Goal: Task Accomplishment & Management: Manage account settings

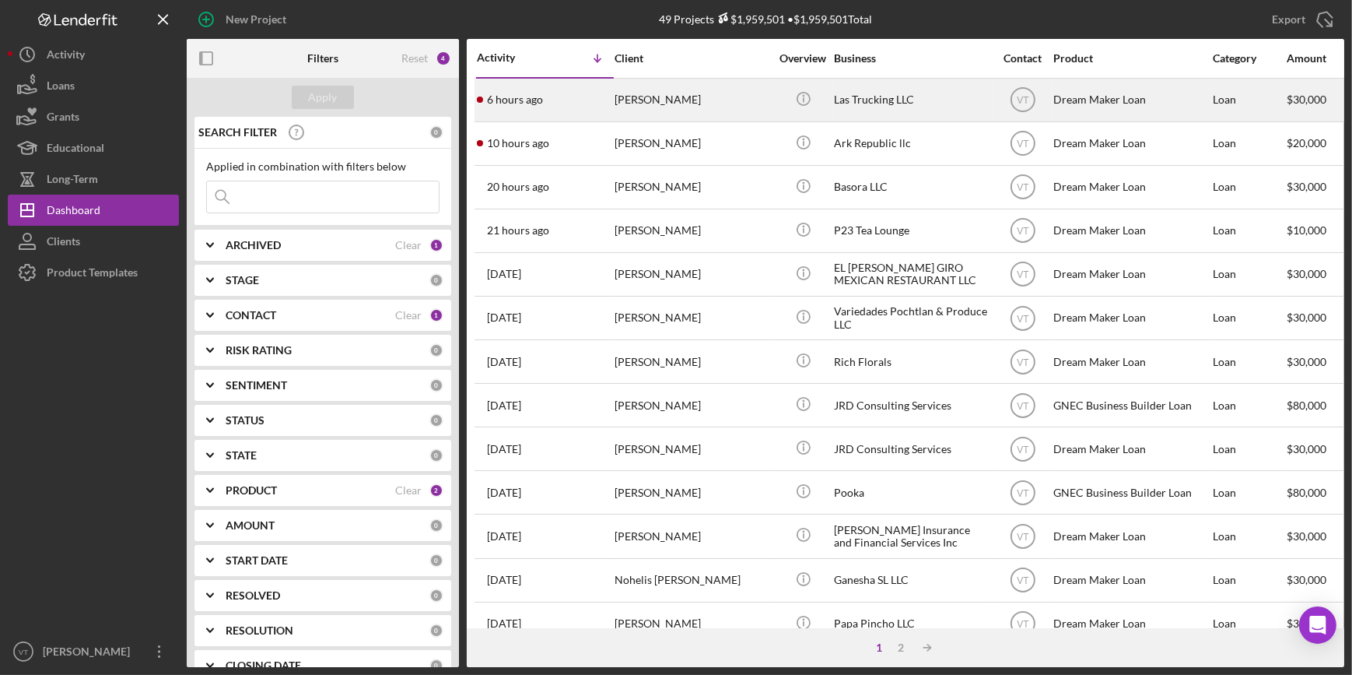
click at [594, 103] on div "6 hours ago [PERSON_NAME]" at bounding box center [545, 99] width 136 height 41
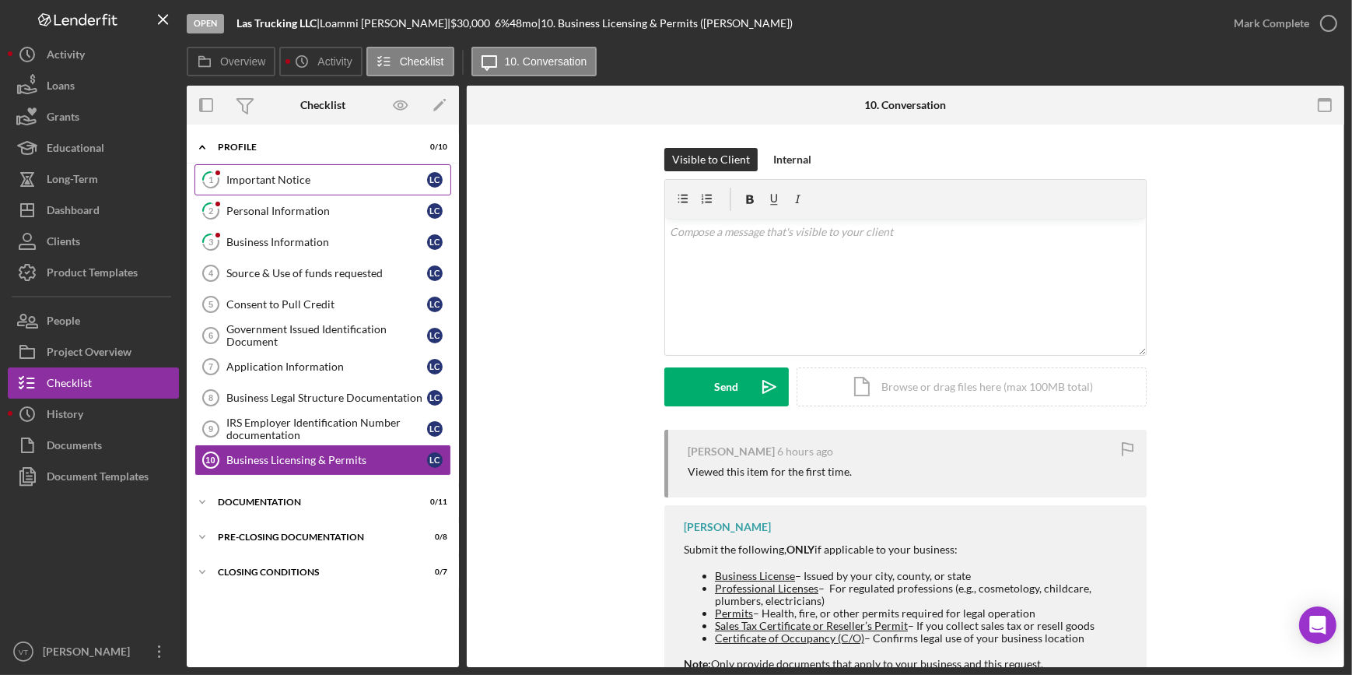
click at [297, 184] on div "Important Notice" at bounding box center [326, 180] width 201 height 12
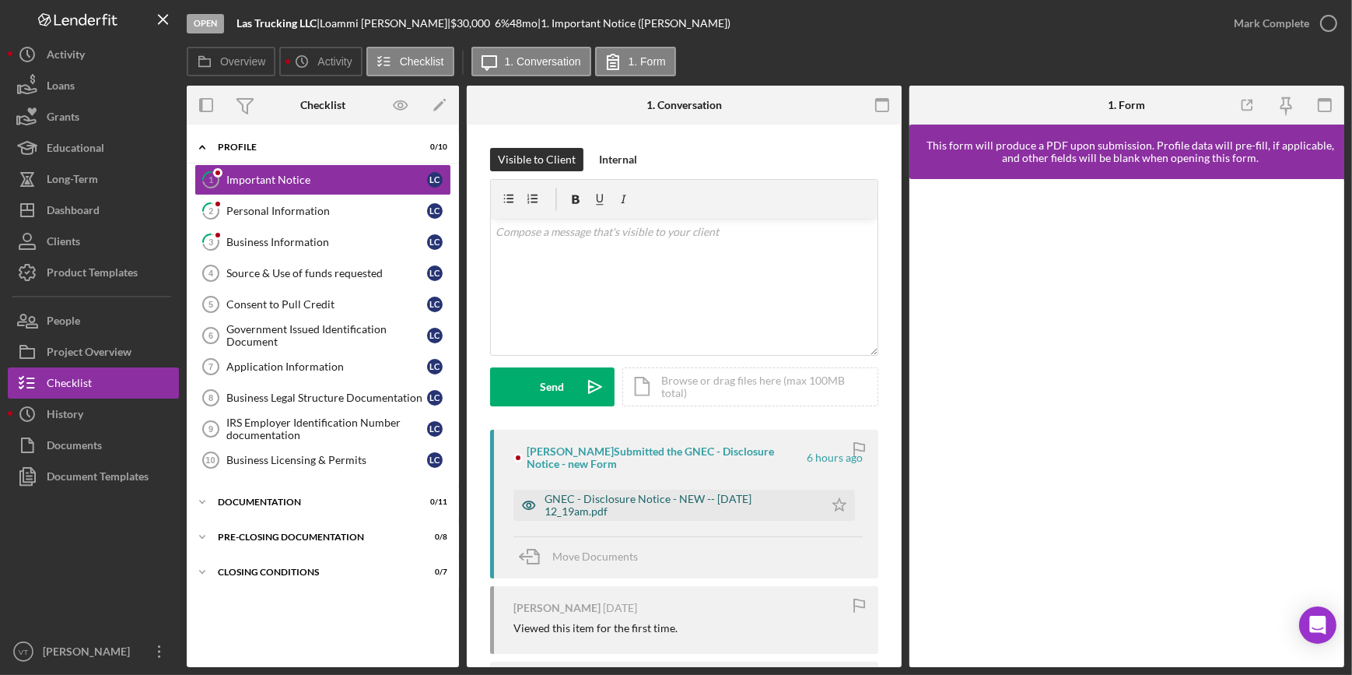
click at [616, 513] on div "GNEC - Disclosure Notice - NEW -- [DATE] 12_19am.pdf" at bounding box center [681, 505] width 272 height 25
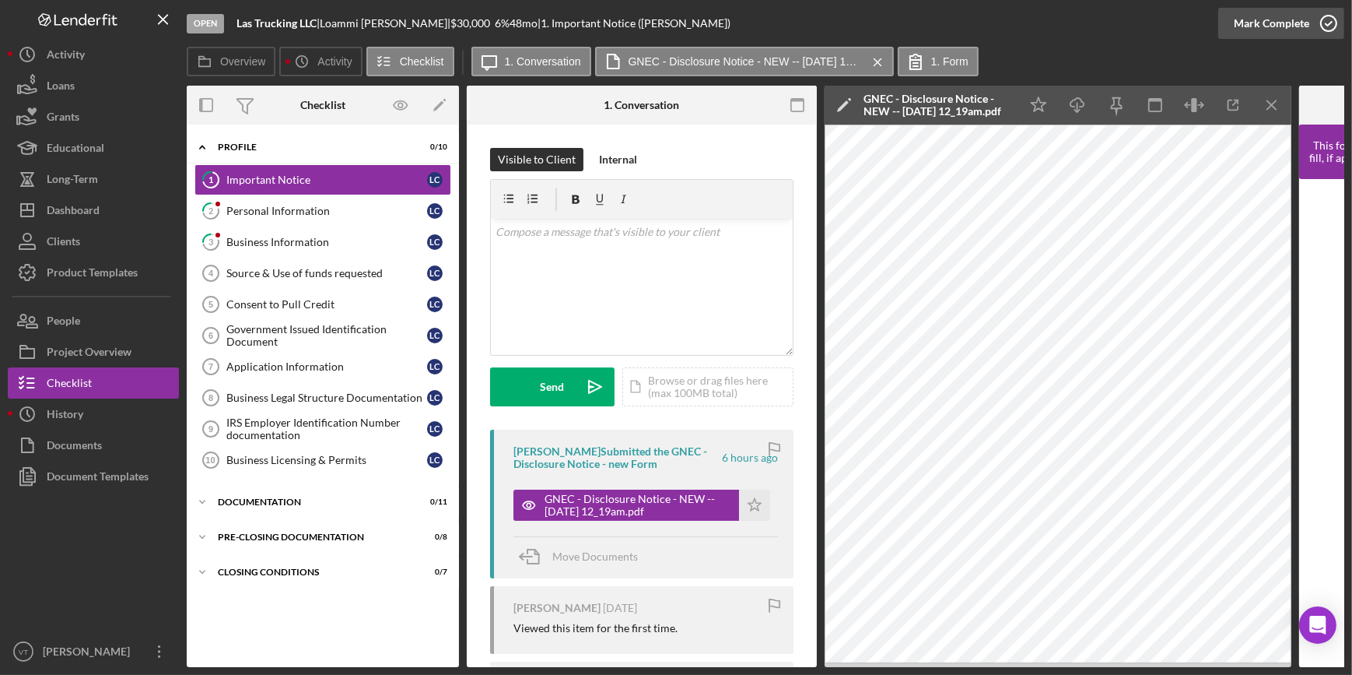
click at [1240, 26] on div "Mark Complete" at bounding box center [1271, 23] width 75 height 31
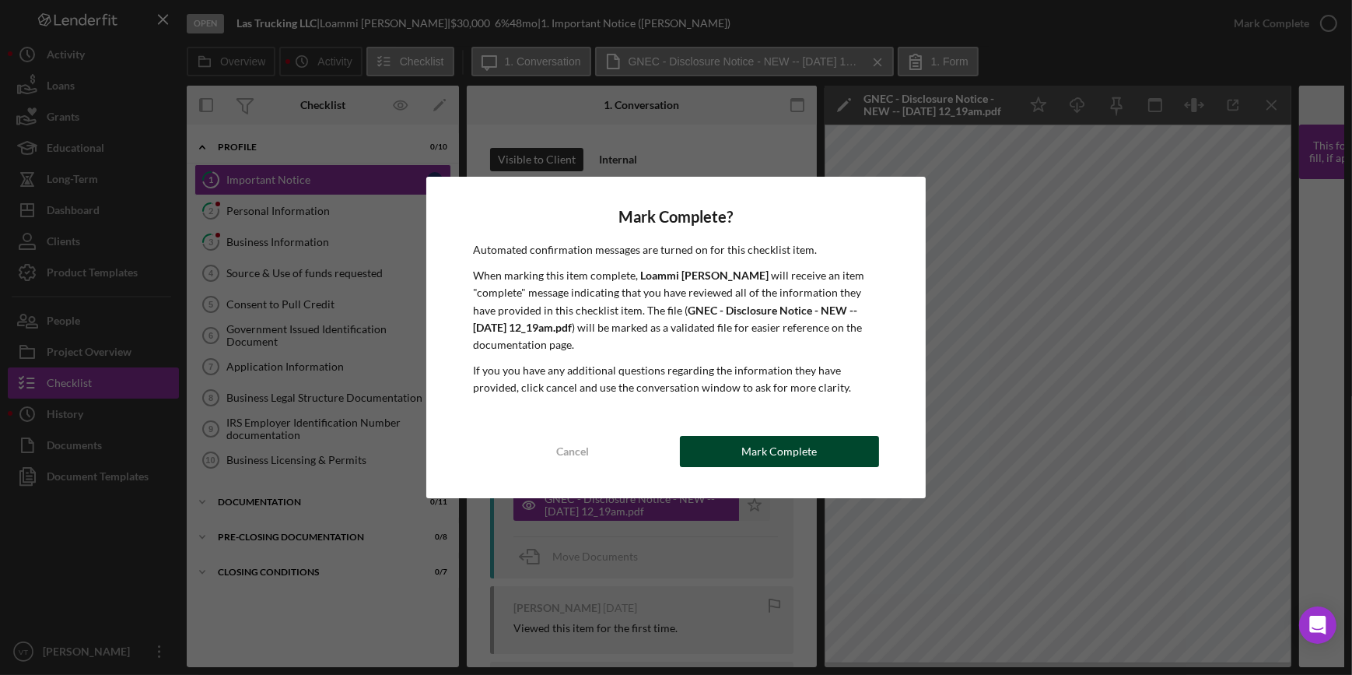
click at [777, 456] on div "Mark Complete" at bounding box center [779, 451] width 75 height 31
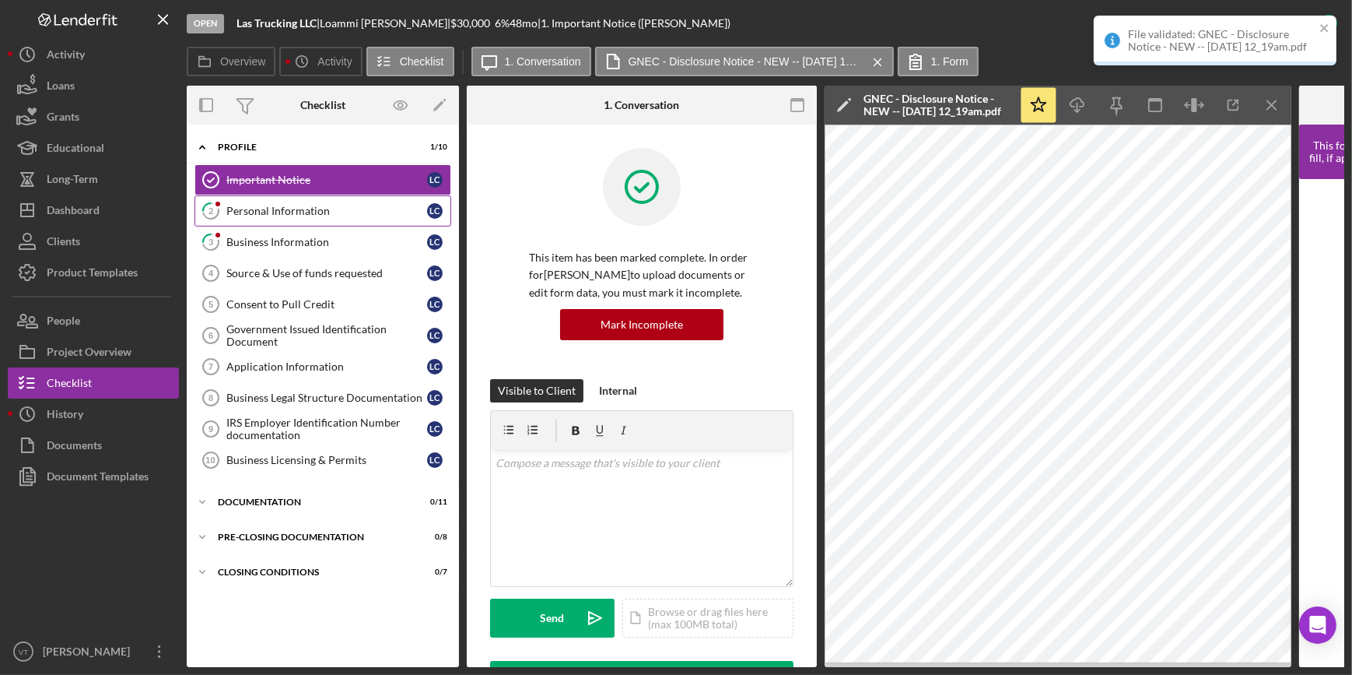
click at [327, 216] on div "Personal Information" at bounding box center [326, 211] width 201 height 12
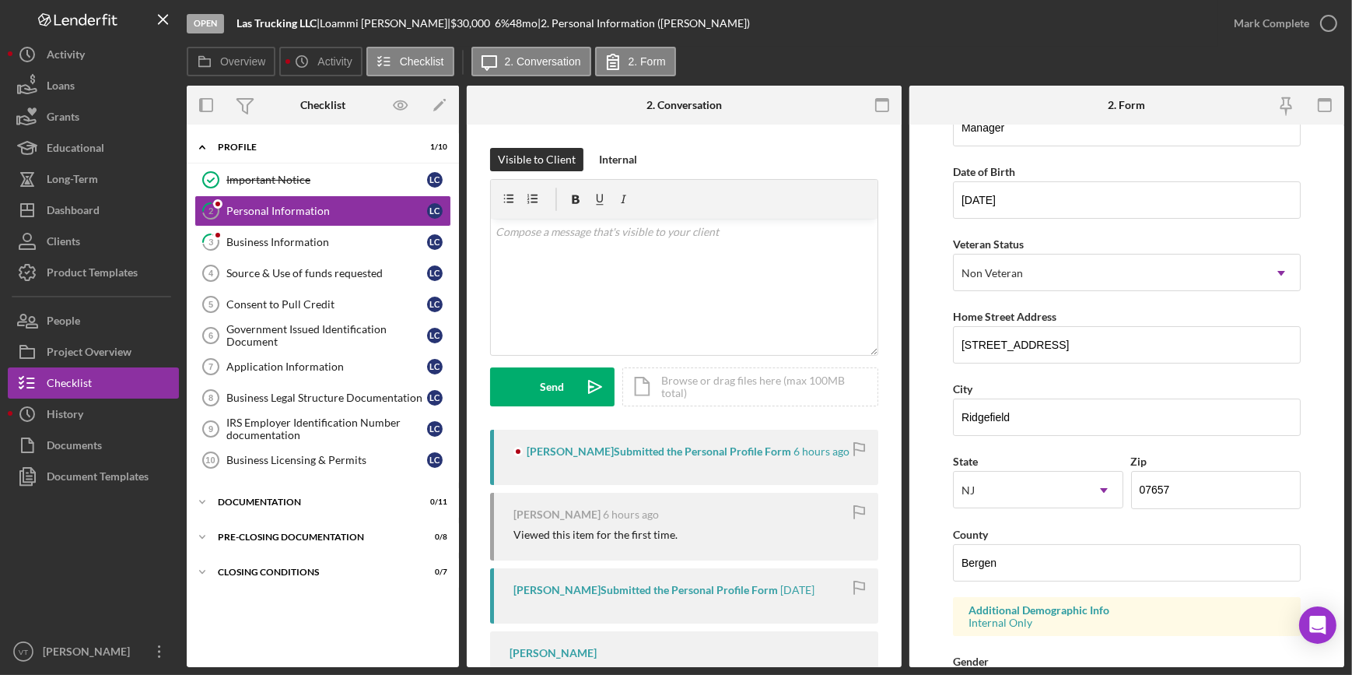
scroll to position [141, 0]
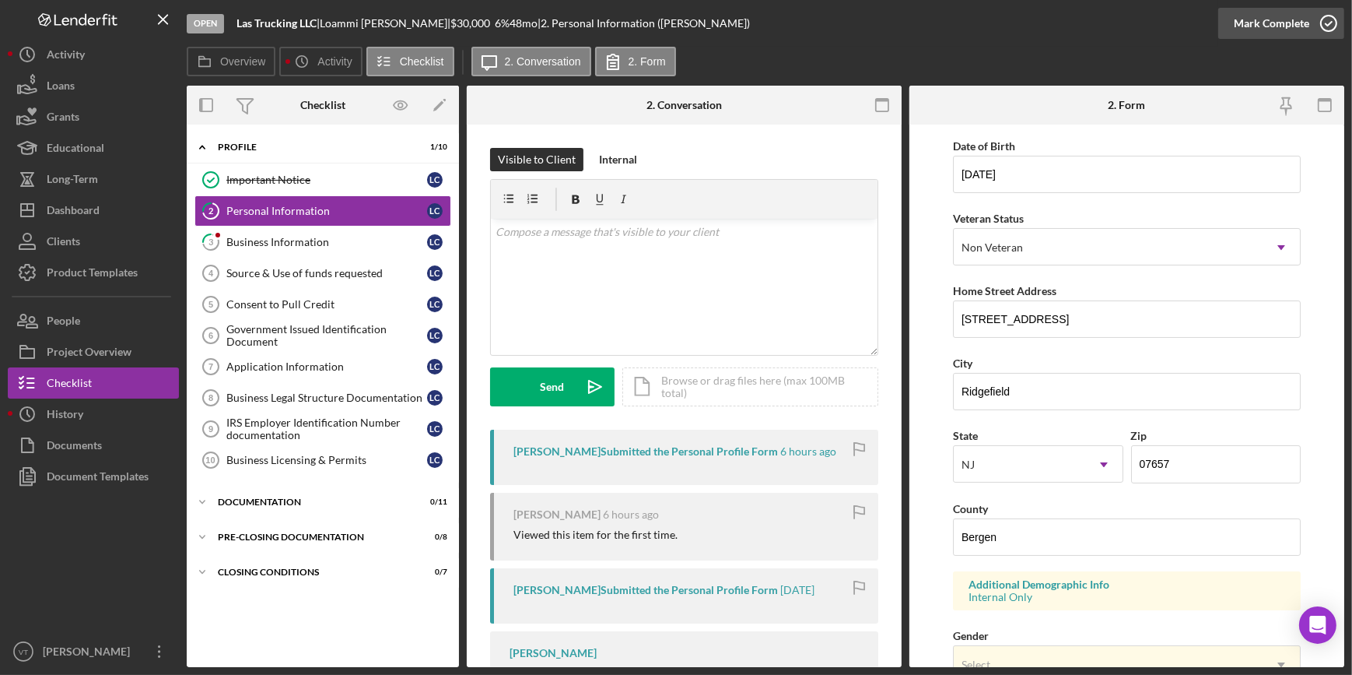
click at [1260, 16] on div "Mark Complete" at bounding box center [1271, 23] width 75 height 31
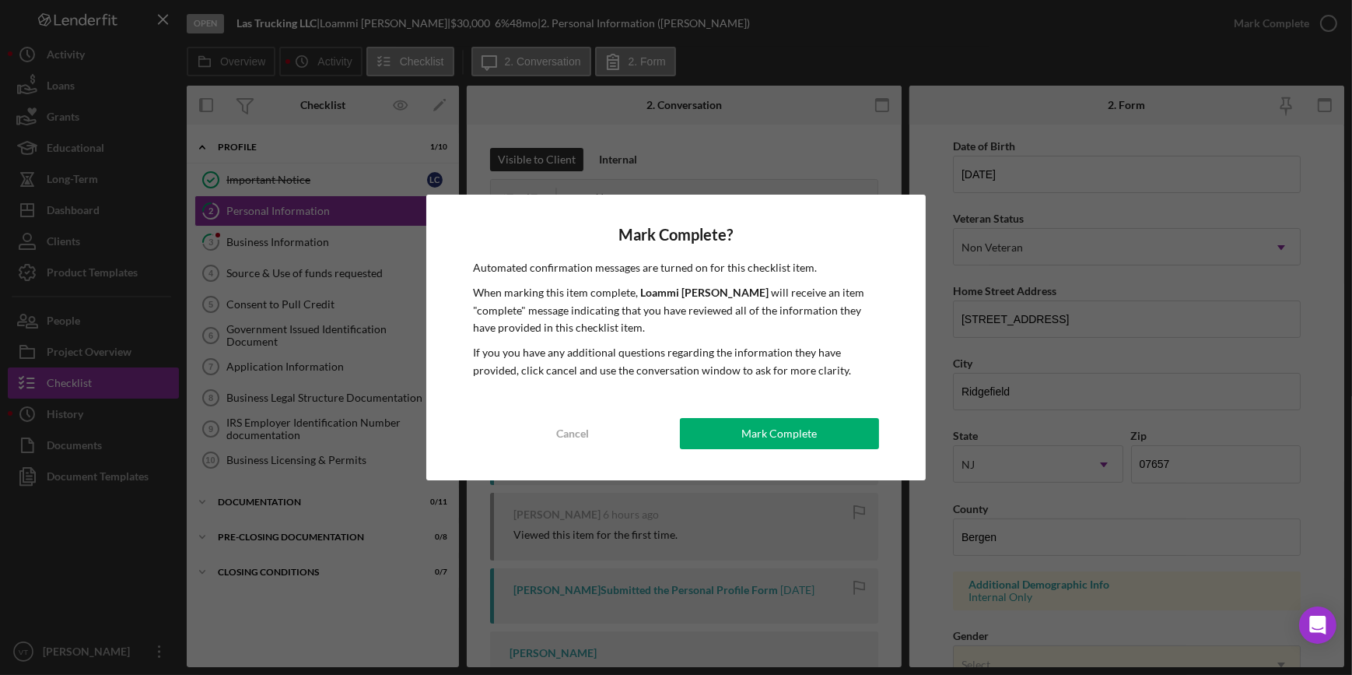
click at [780, 429] on div "Mark Complete" at bounding box center [779, 433] width 75 height 31
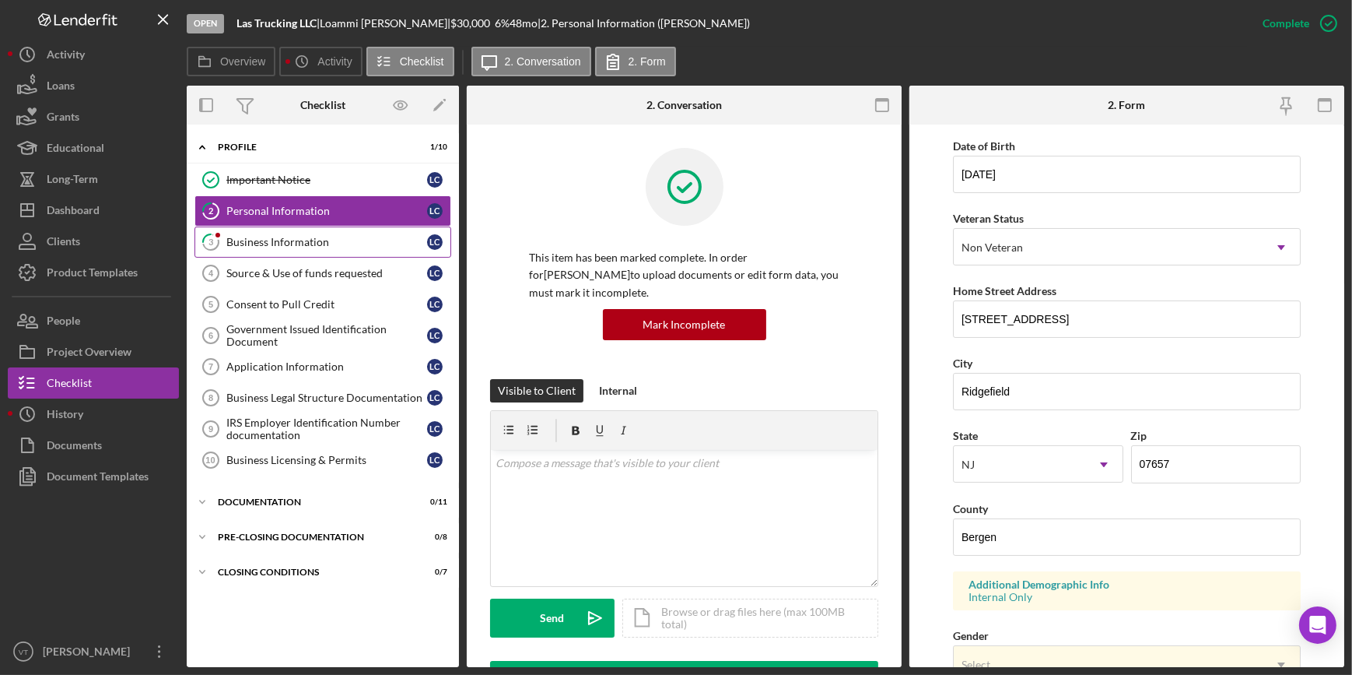
scroll to position [52, 0]
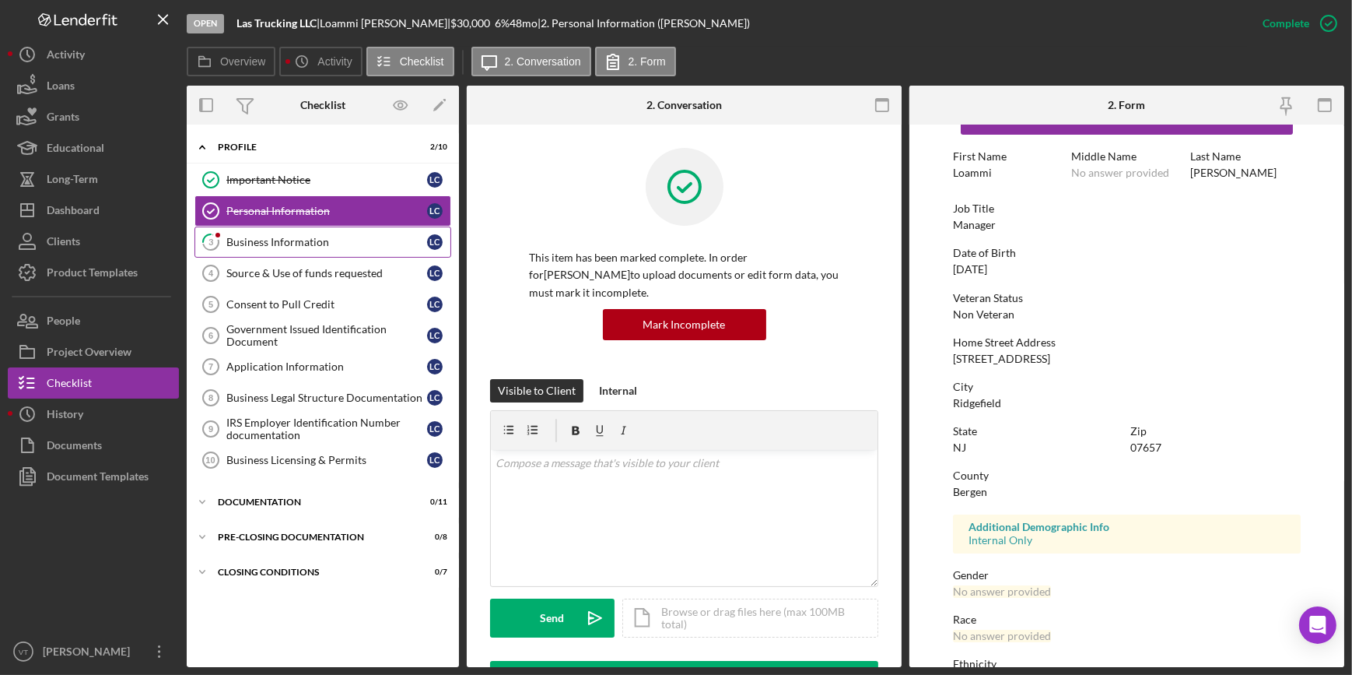
click at [303, 245] on div "Business Information" at bounding box center [326, 242] width 201 height 12
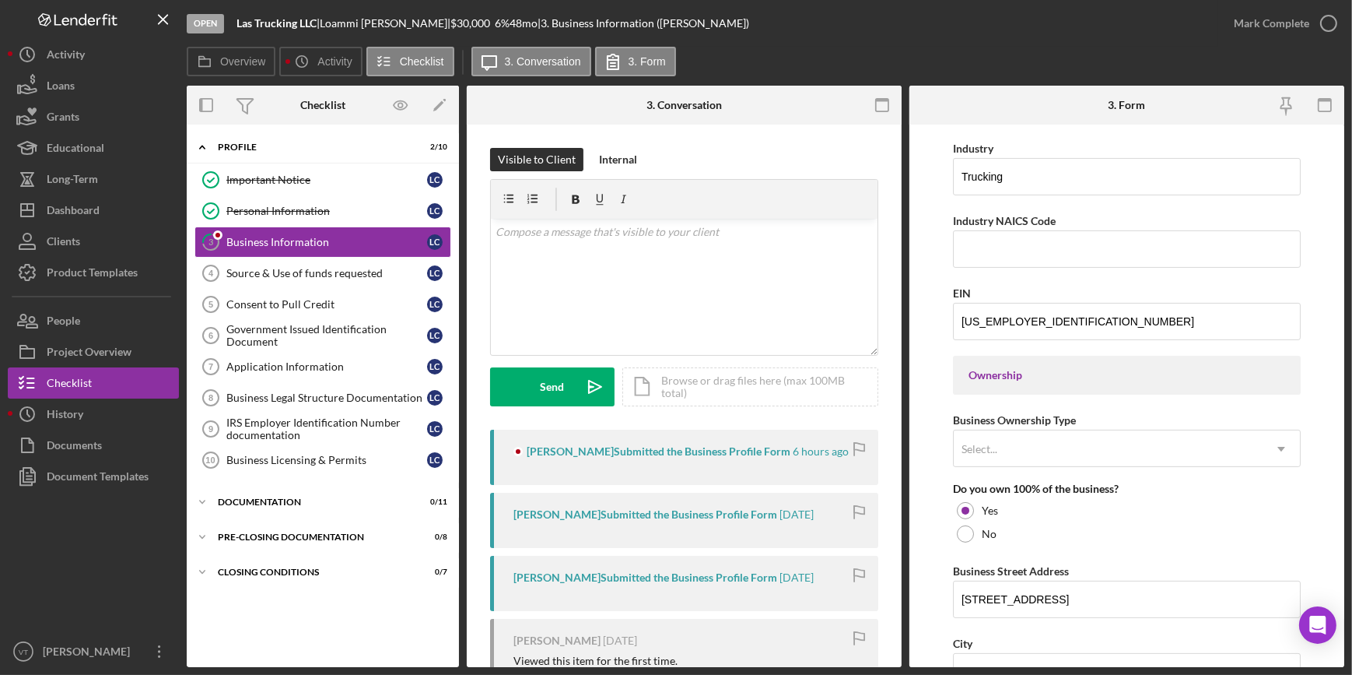
scroll to position [778, 0]
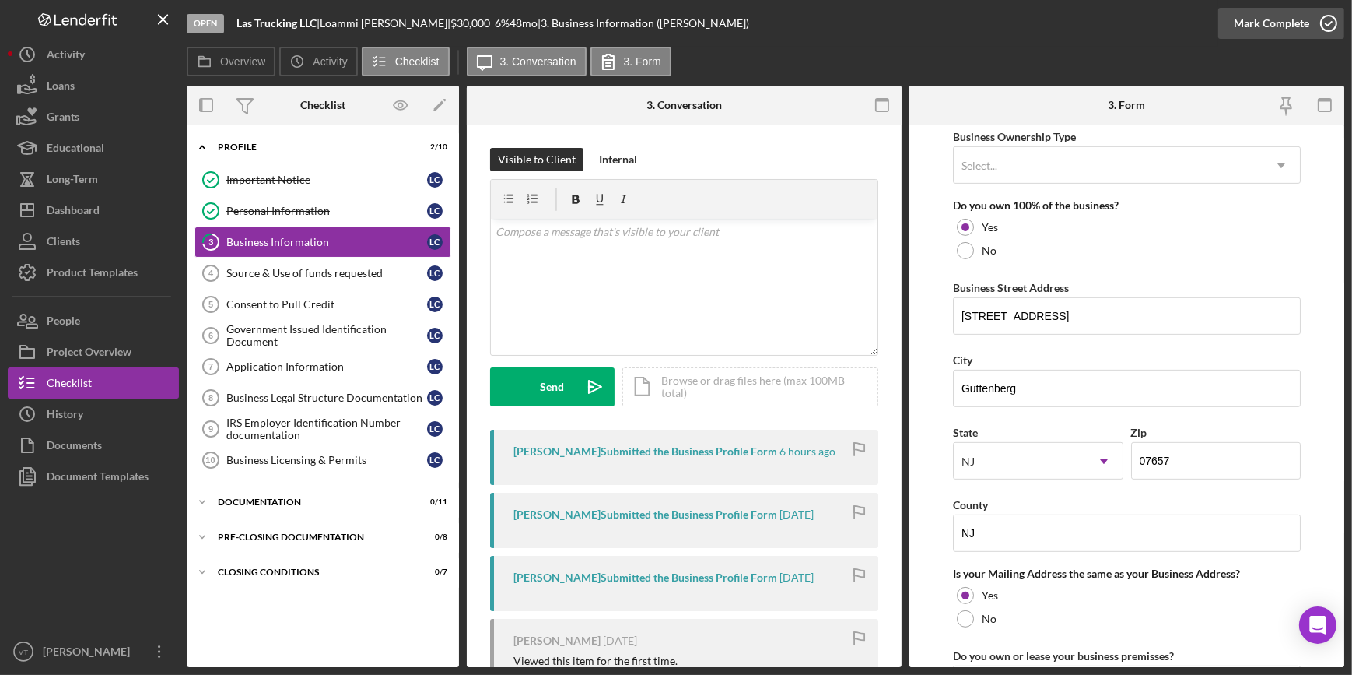
click at [1229, 23] on button "Mark Complete" at bounding box center [1281, 23] width 126 height 31
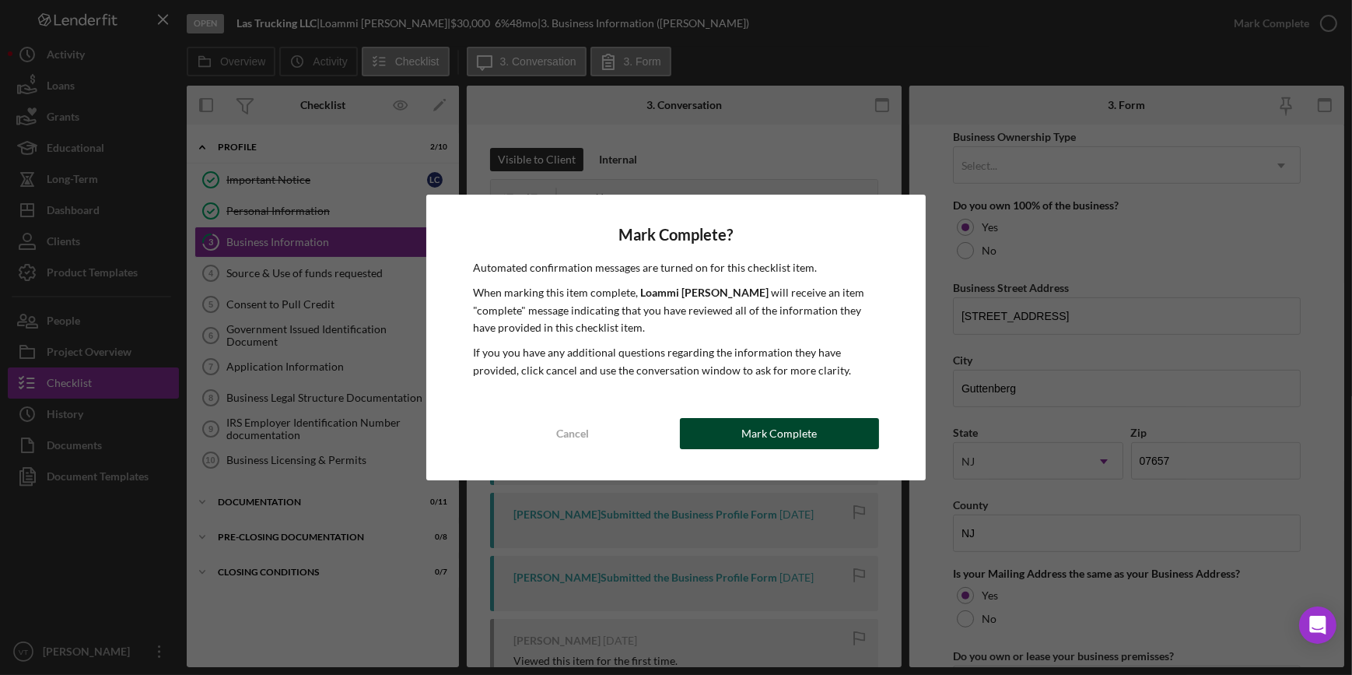
click at [774, 436] on div "Mark Complete" at bounding box center [779, 433] width 75 height 31
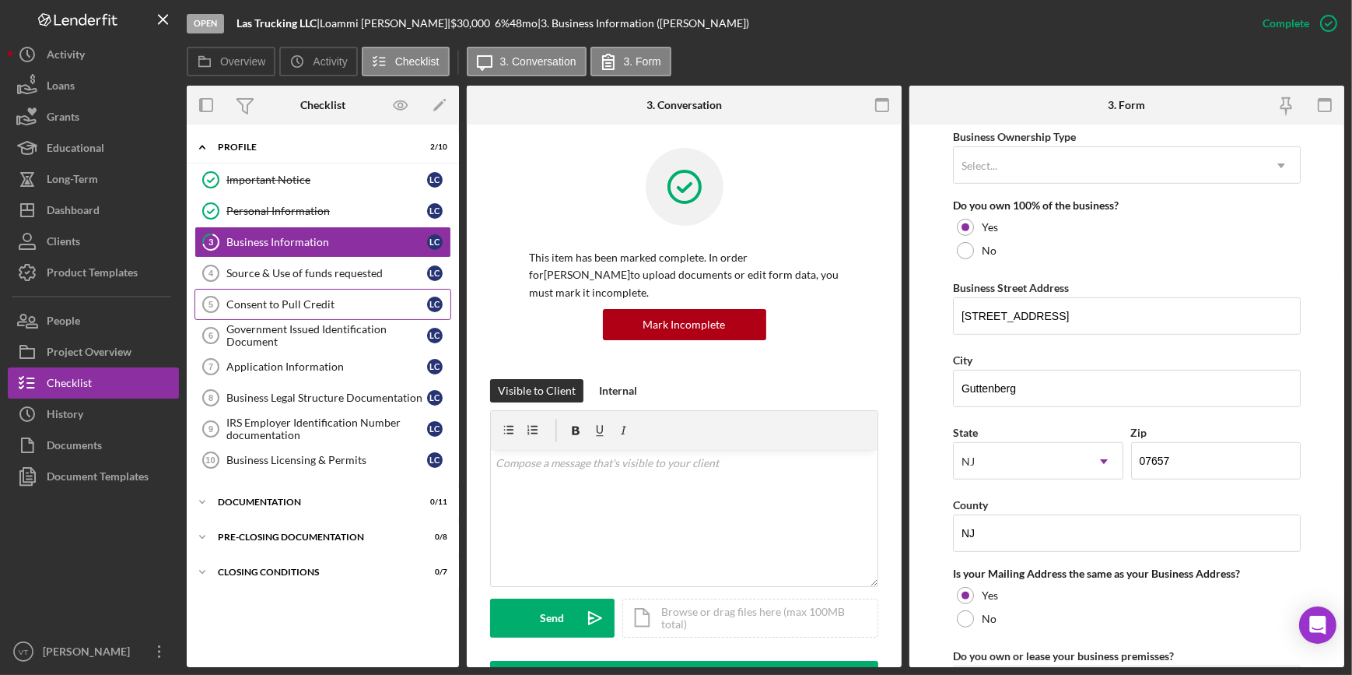
scroll to position [549, 0]
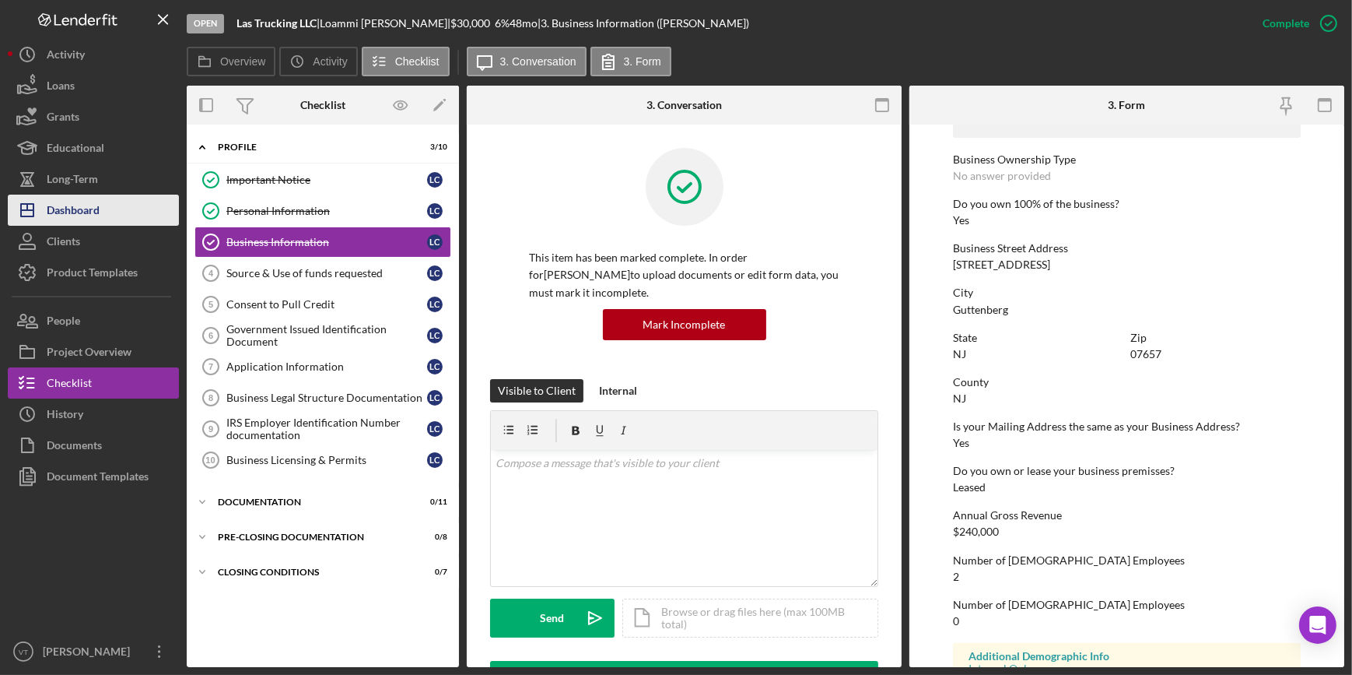
click at [125, 205] on button "Icon/Dashboard Dashboard" at bounding box center [93, 210] width 171 height 31
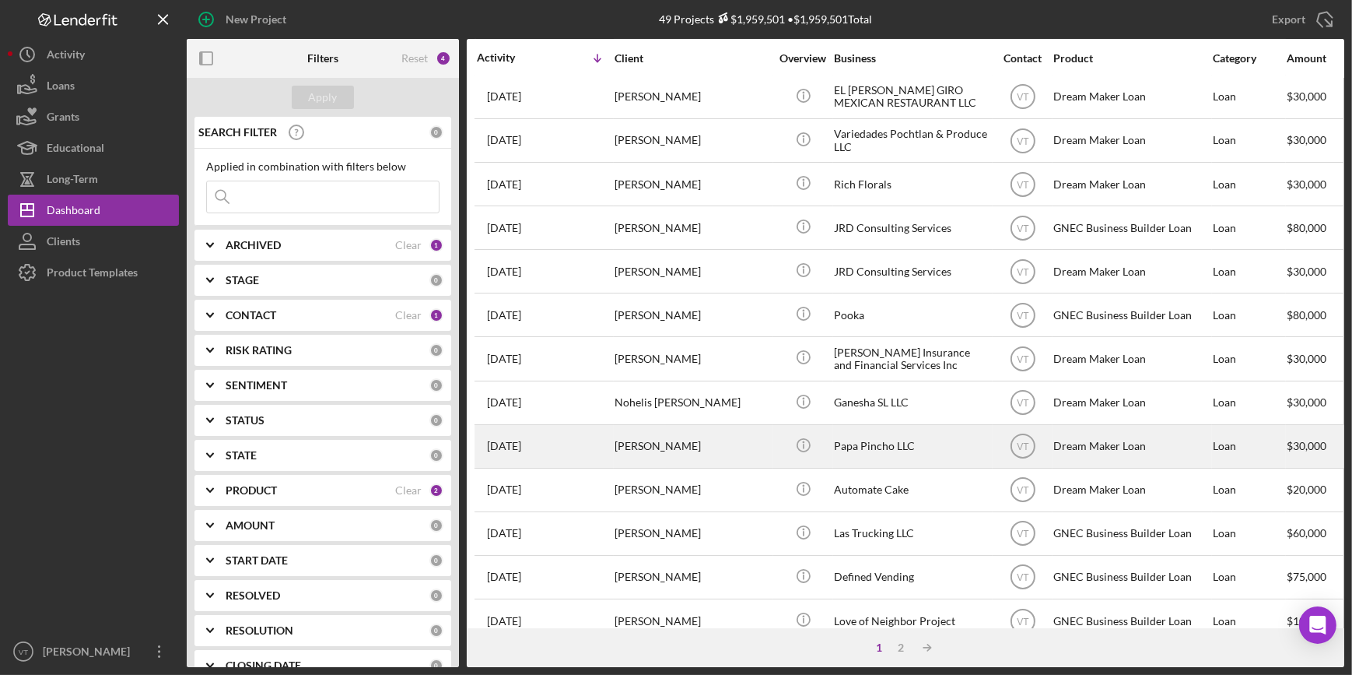
scroll to position [212, 0]
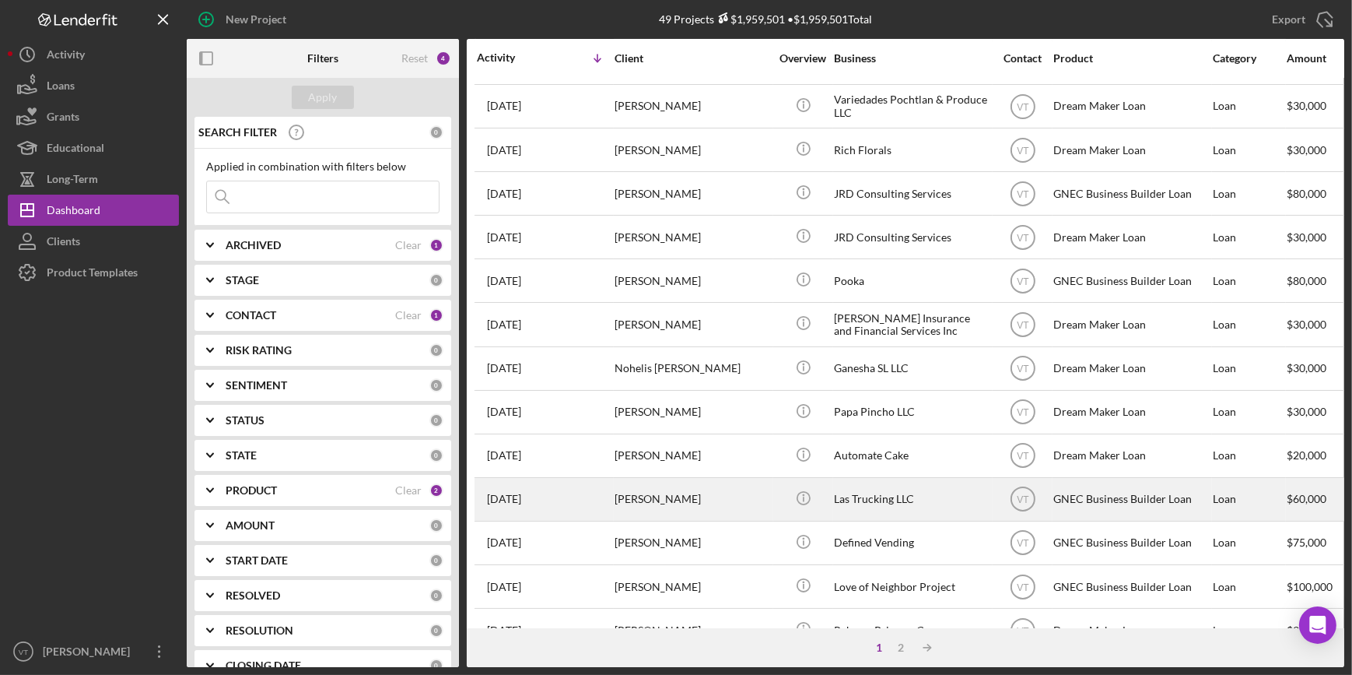
click at [762, 501] on div "[PERSON_NAME]" at bounding box center [693, 499] width 156 height 41
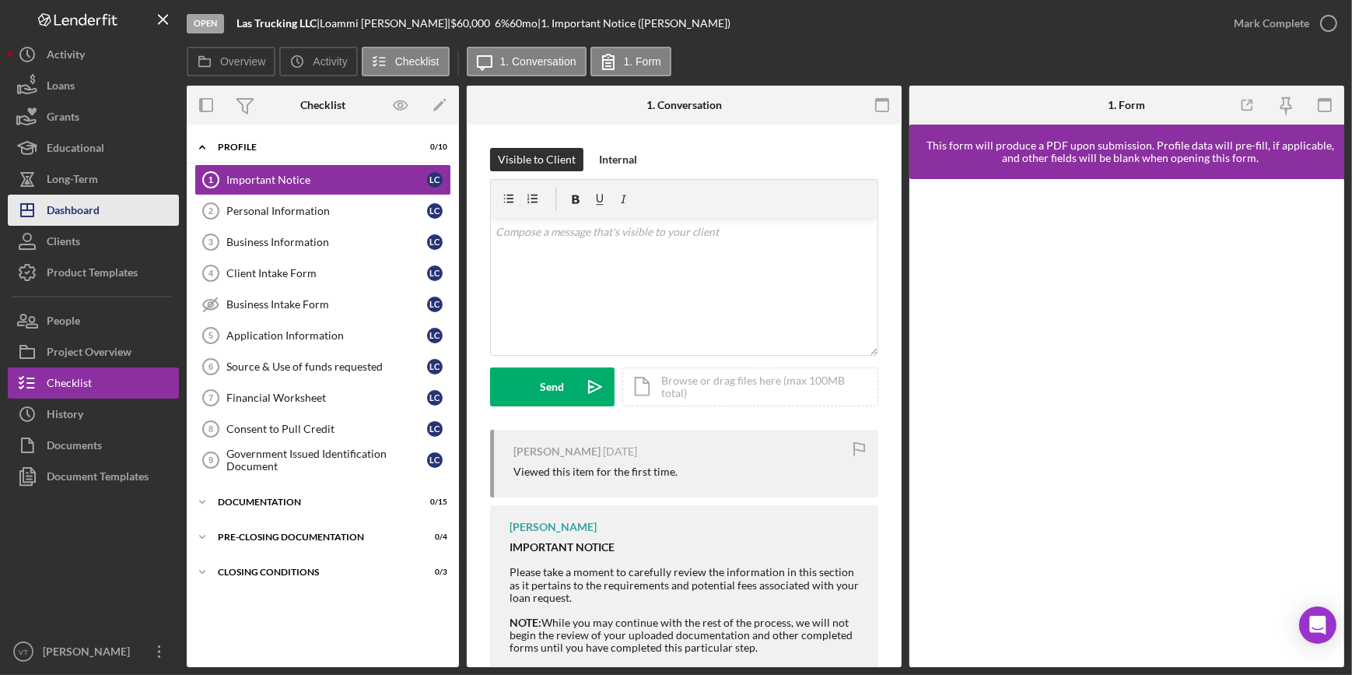
click at [112, 218] on button "Icon/Dashboard Dashboard" at bounding box center [93, 210] width 171 height 31
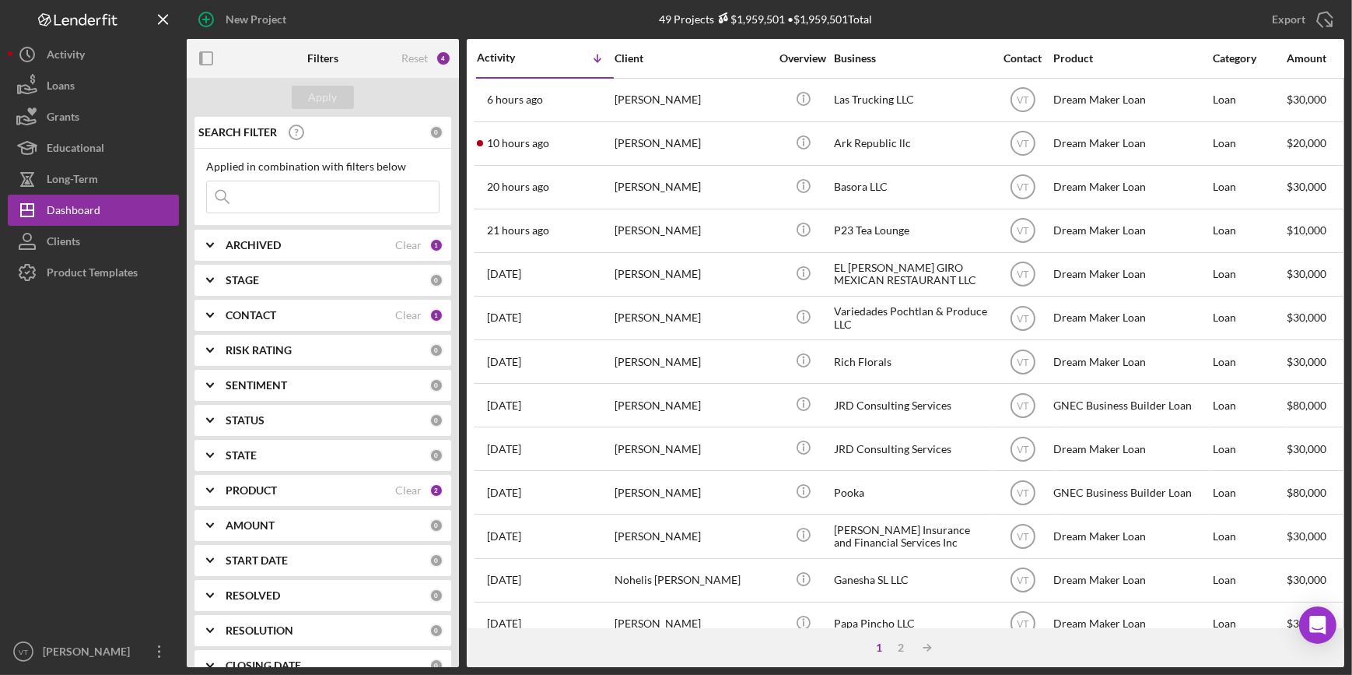
click at [322, 198] on input at bounding box center [323, 196] width 232 height 31
paste input "[PERSON_NAME]"
click at [317, 198] on input "[PERSON_NAME]" at bounding box center [323, 196] width 232 height 31
type input "[PERSON_NAME]"
click at [211, 254] on icon "Icon/Expander" at bounding box center [210, 245] width 39 height 39
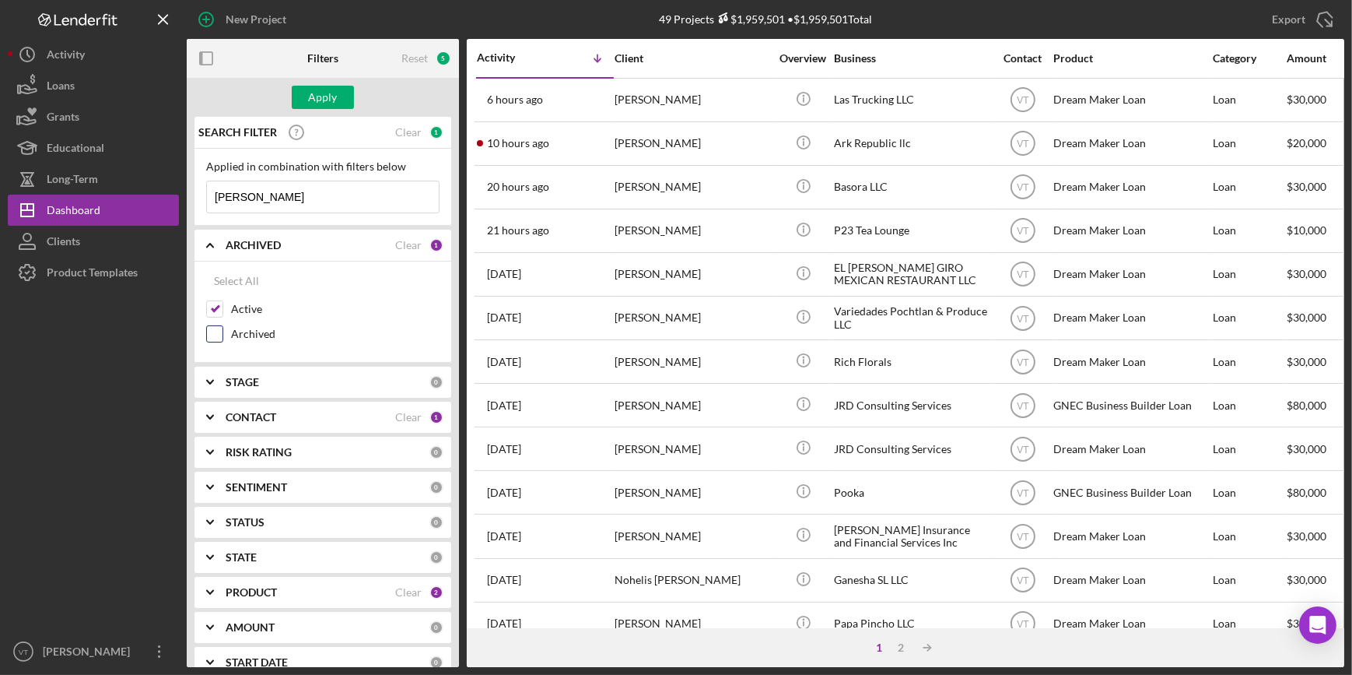
click at [212, 332] on input "Archived" at bounding box center [215, 334] width 16 height 16
checkbox input "true"
click at [327, 93] on div "Apply" at bounding box center [323, 97] width 29 height 23
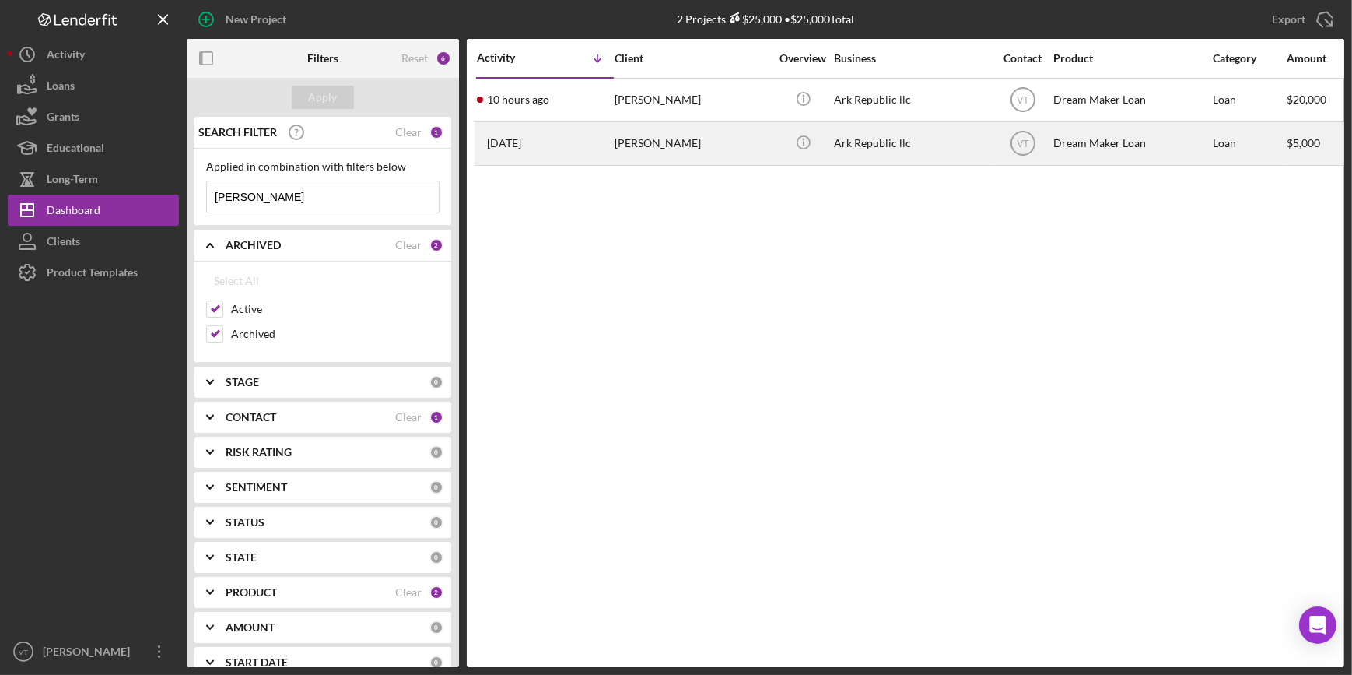
click at [601, 142] on div "[DATE] [PERSON_NAME]" at bounding box center [545, 143] width 136 height 41
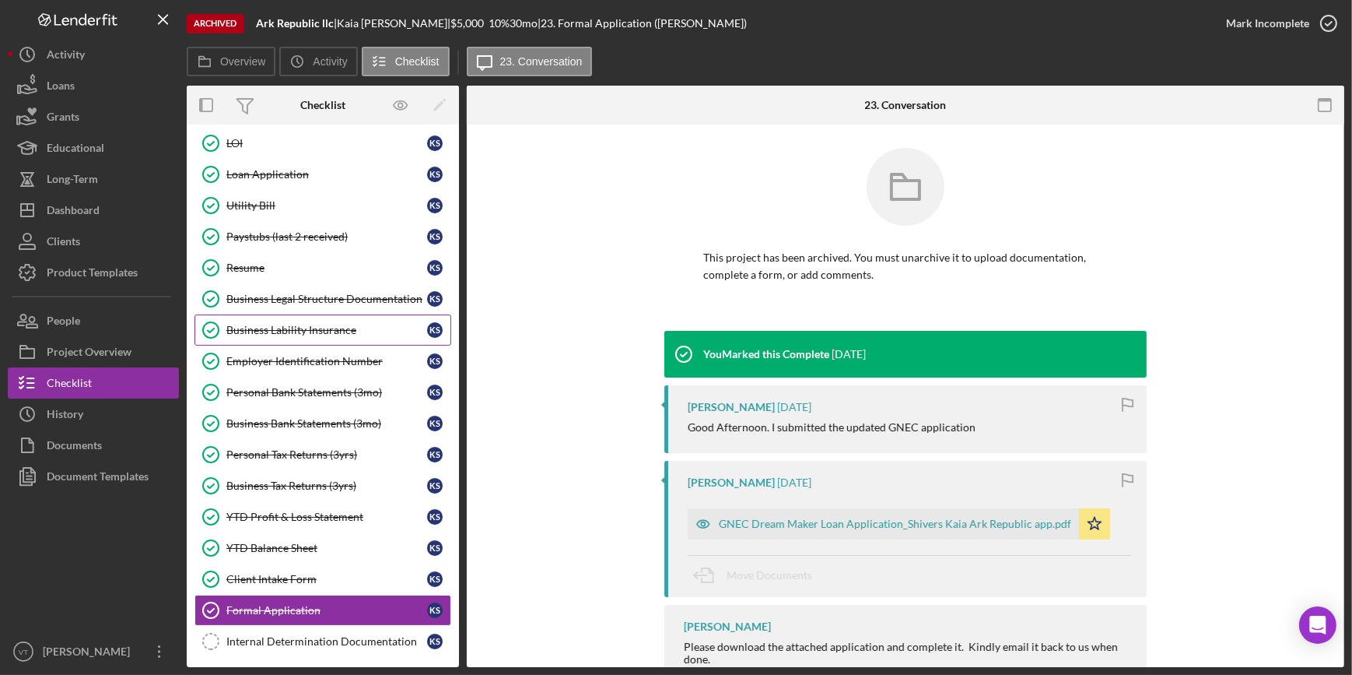
scroll to position [229, 0]
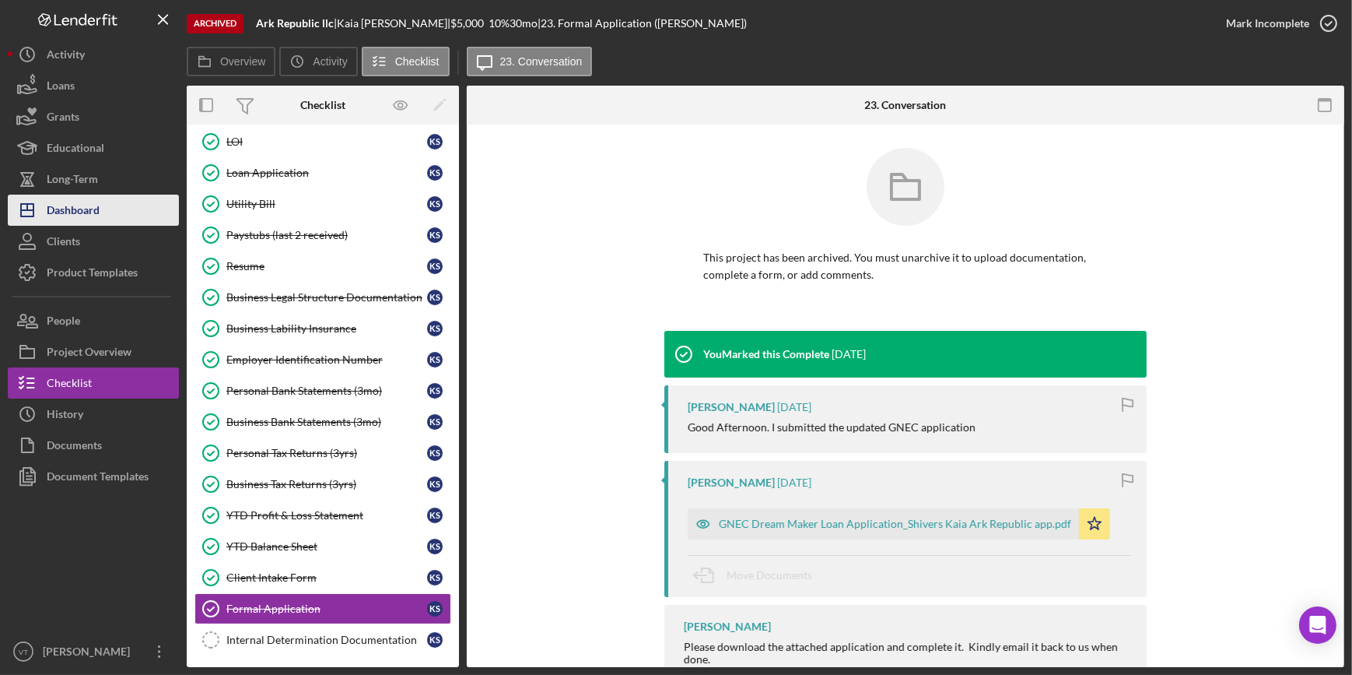
click at [100, 210] on button "Icon/Dashboard Dashboard" at bounding box center [93, 210] width 171 height 31
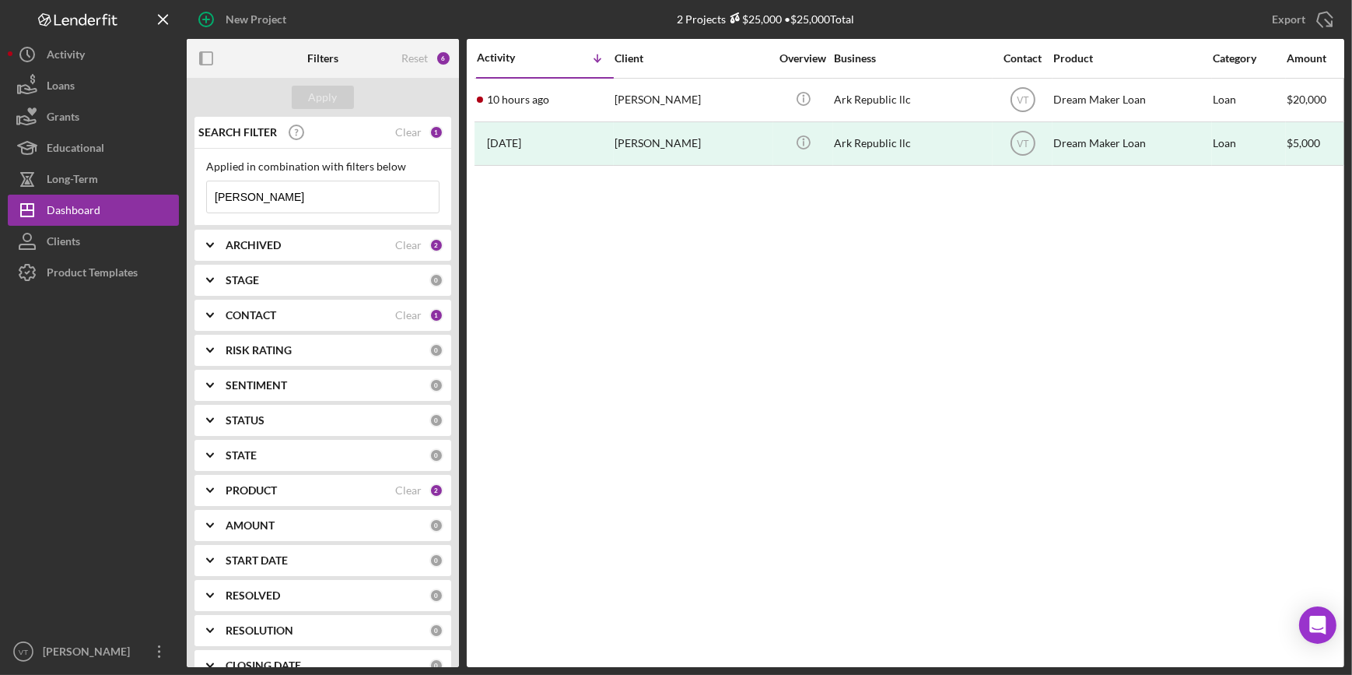
click at [209, 240] on icon "Icon/Expander" at bounding box center [210, 245] width 39 height 39
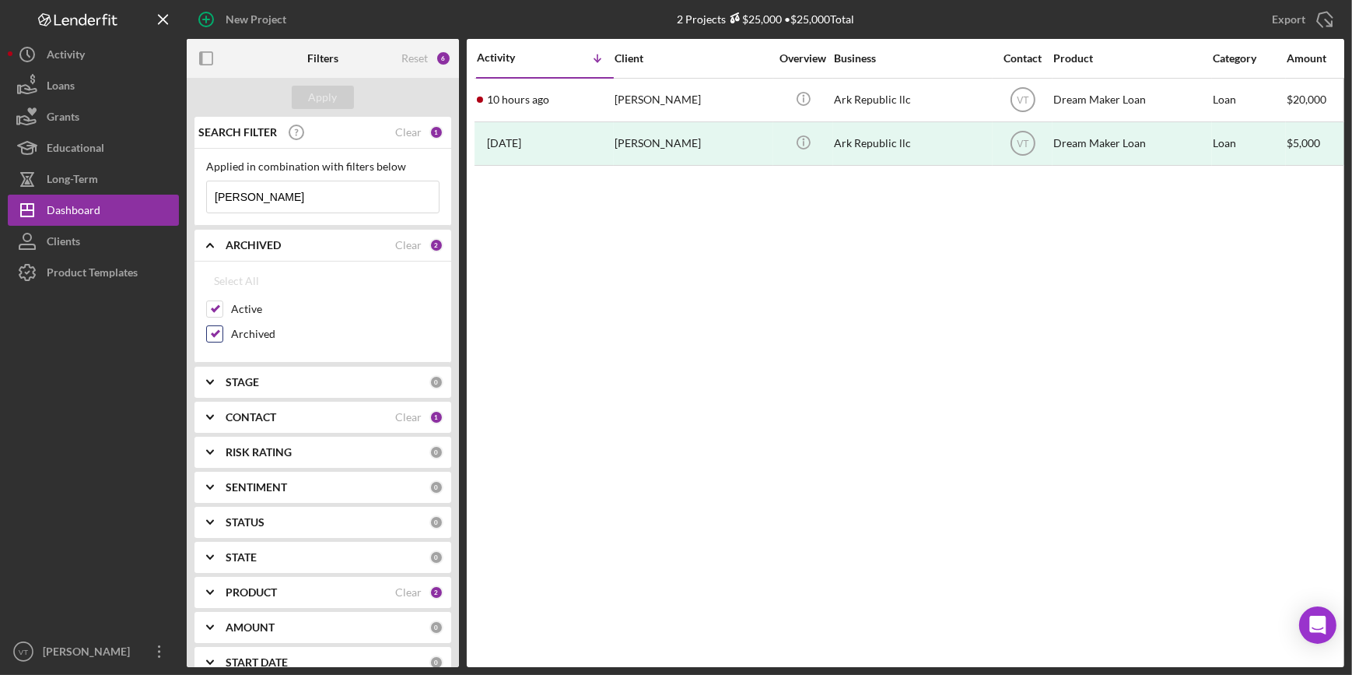
click at [211, 332] on input "Archived" at bounding box center [215, 334] width 16 height 16
checkbox input "false"
click at [315, 92] on div "Apply" at bounding box center [323, 97] width 29 height 23
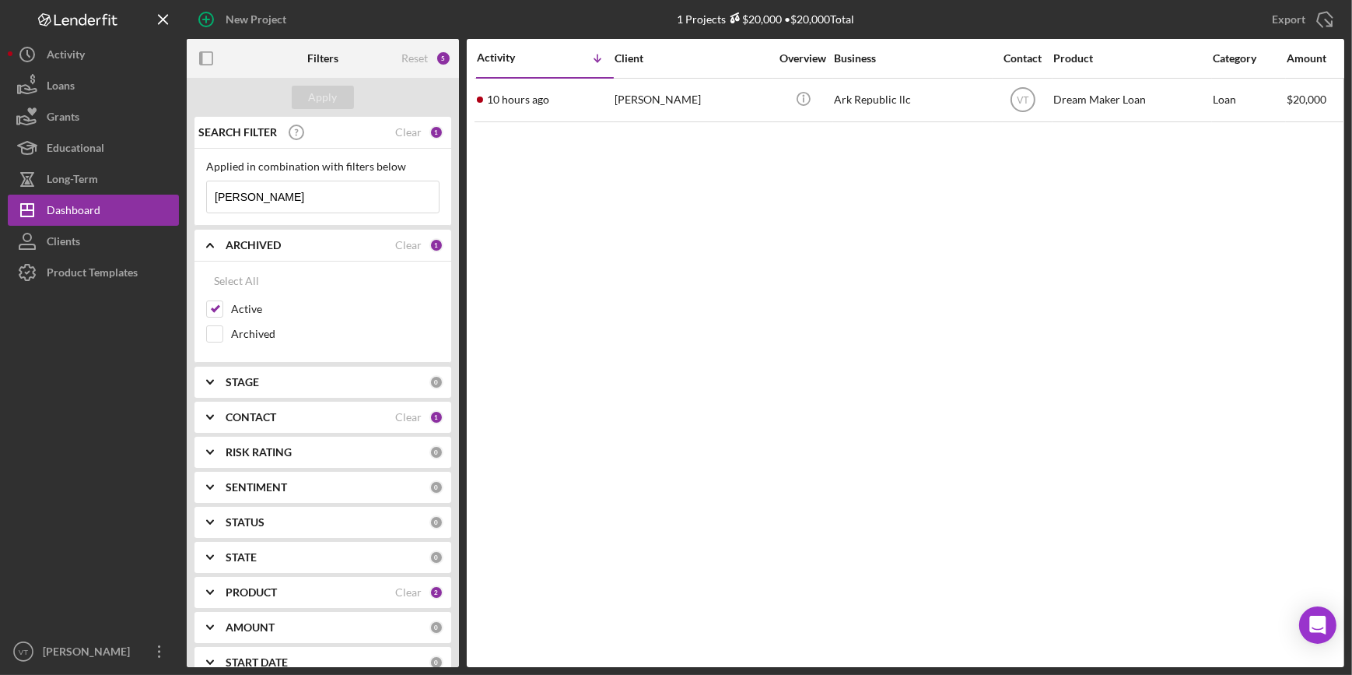
click at [405, 128] on div "Clear" at bounding box center [408, 132] width 26 height 12
click at [324, 93] on div "Apply" at bounding box center [323, 97] width 29 height 23
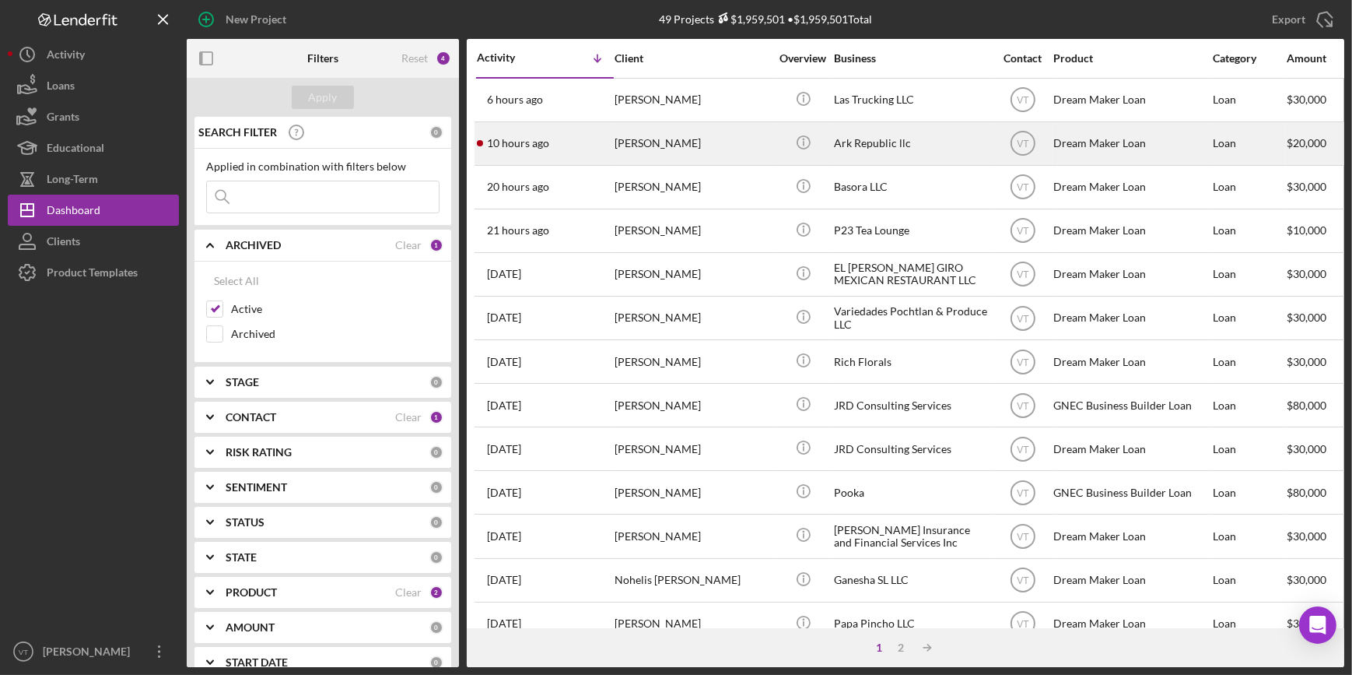
click at [535, 133] on div "10 hours ago [PERSON_NAME]" at bounding box center [545, 143] width 136 height 41
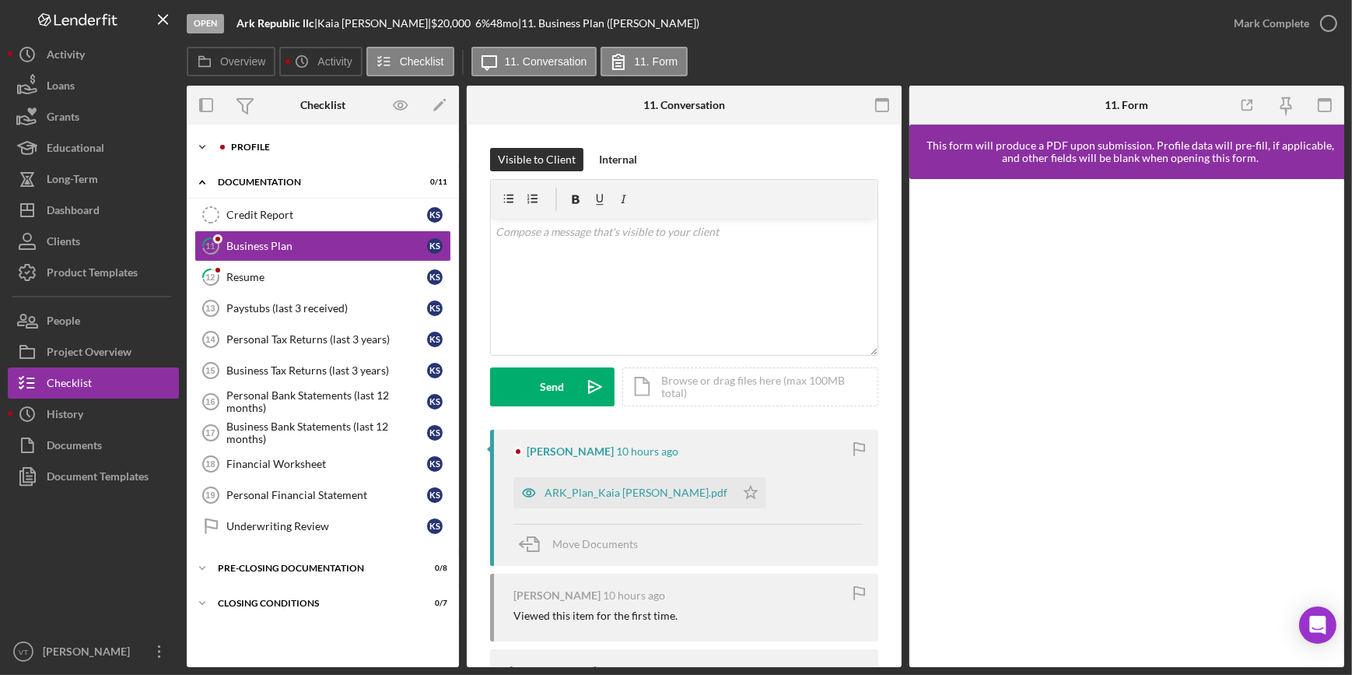
click at [199, 140] on icon "Icon/Expander" at bounding box center [202, 146] width 31 height 31
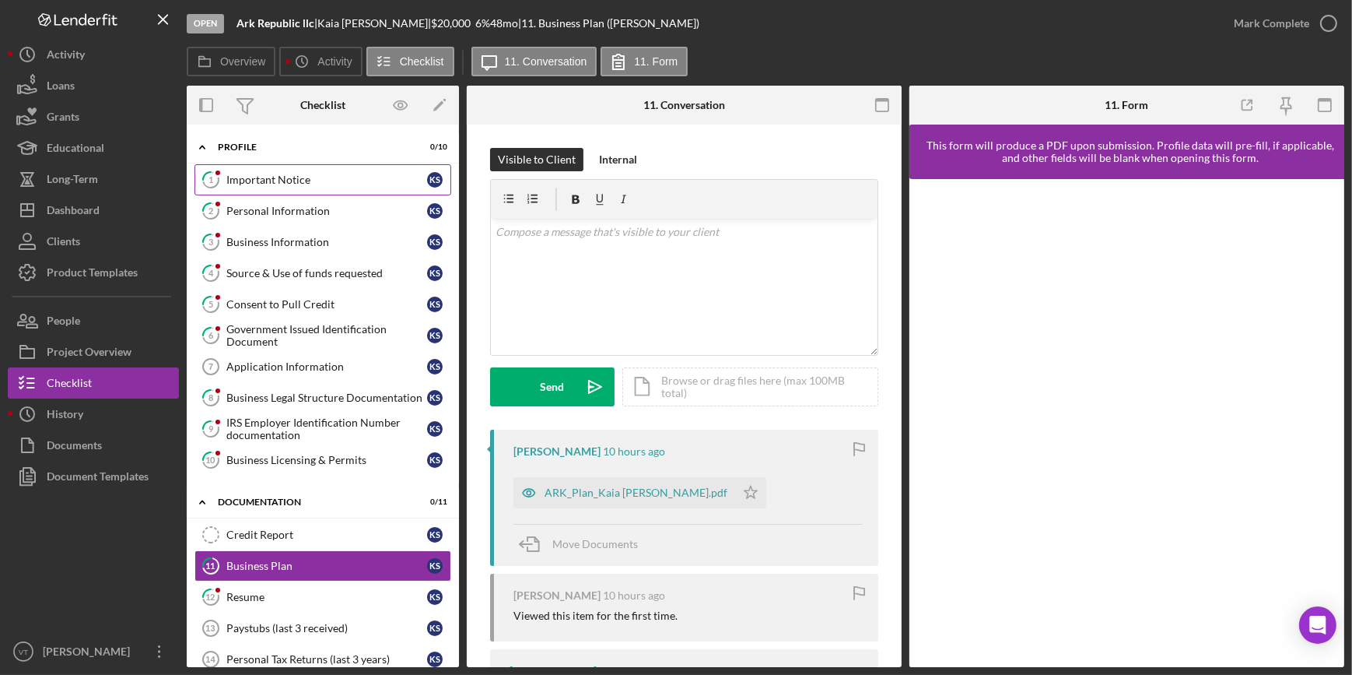
click at [289, 184] on div "Important Notice" at bounding box center [326, 180] width 201 height 12
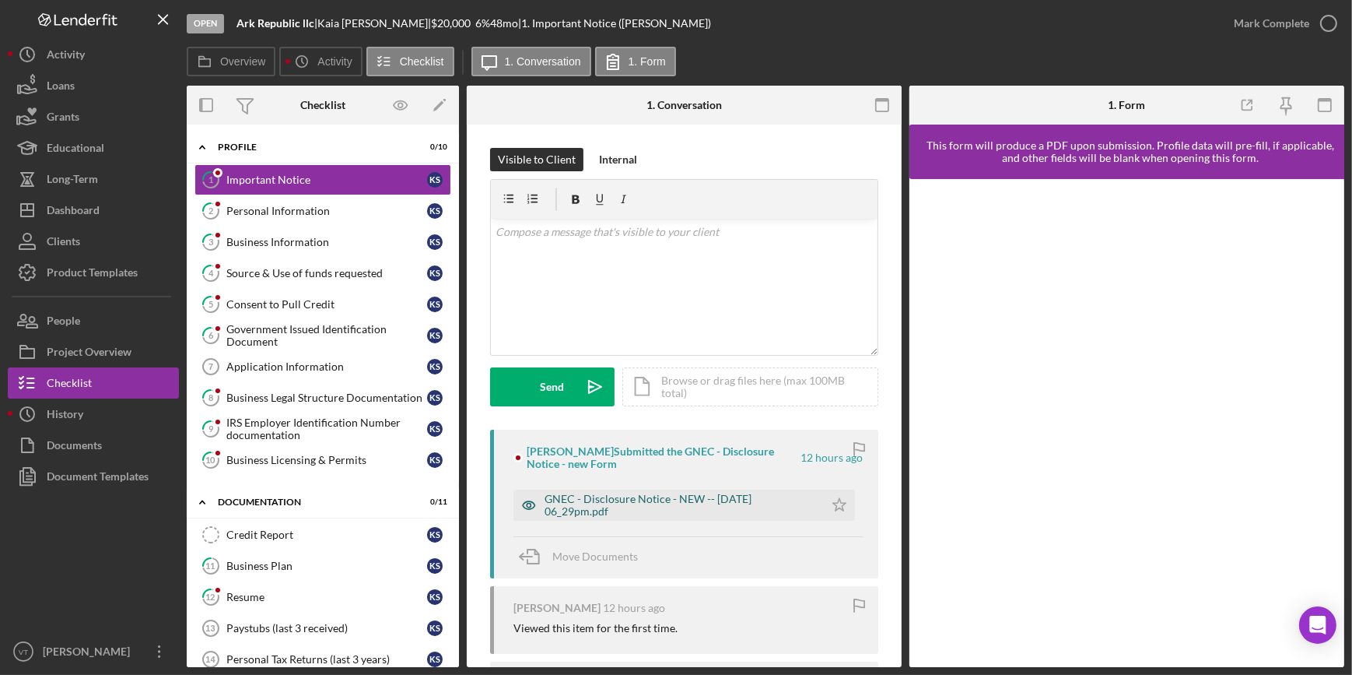
click at [646, 506] on div "GNEC - Disclosure Notice - NEW -- [DATE] 06_29pm.pdf" at bounding box center [681, 505] width 272 height 25
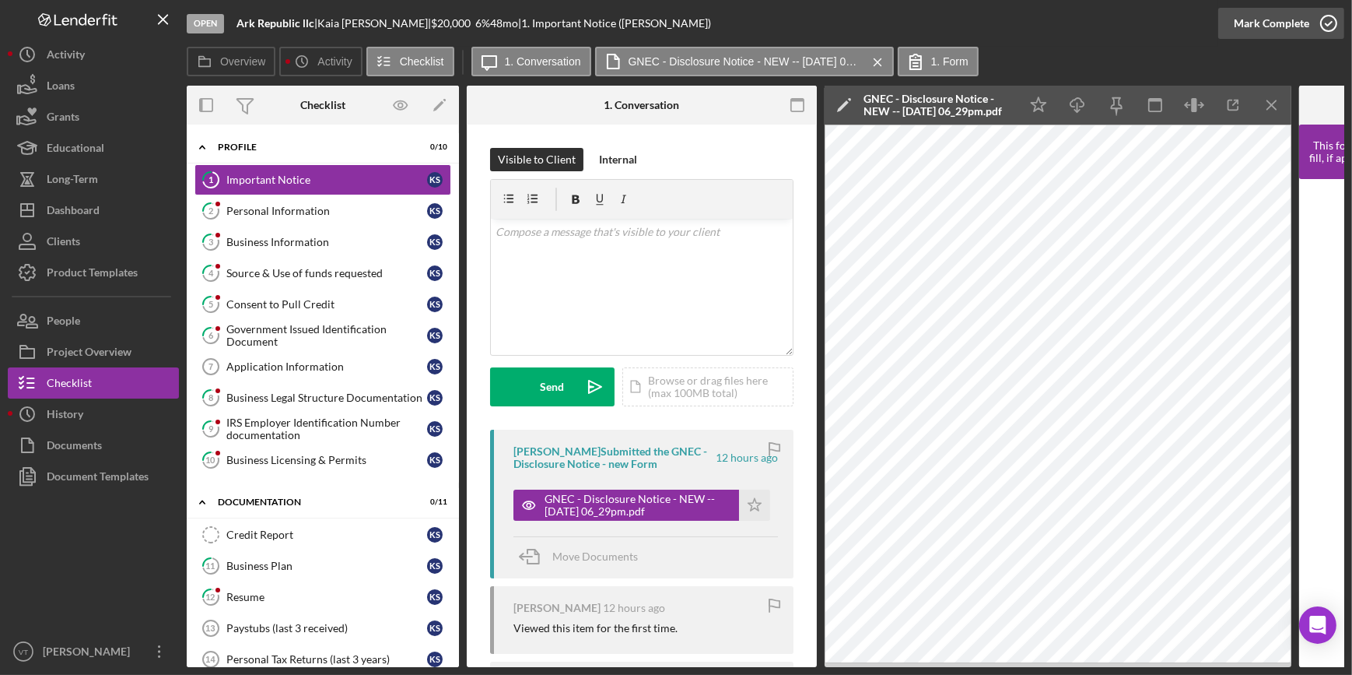
click at [1243, 23] on div "Mark Complete" at bounding box center [1271, 23] width 75 height 31
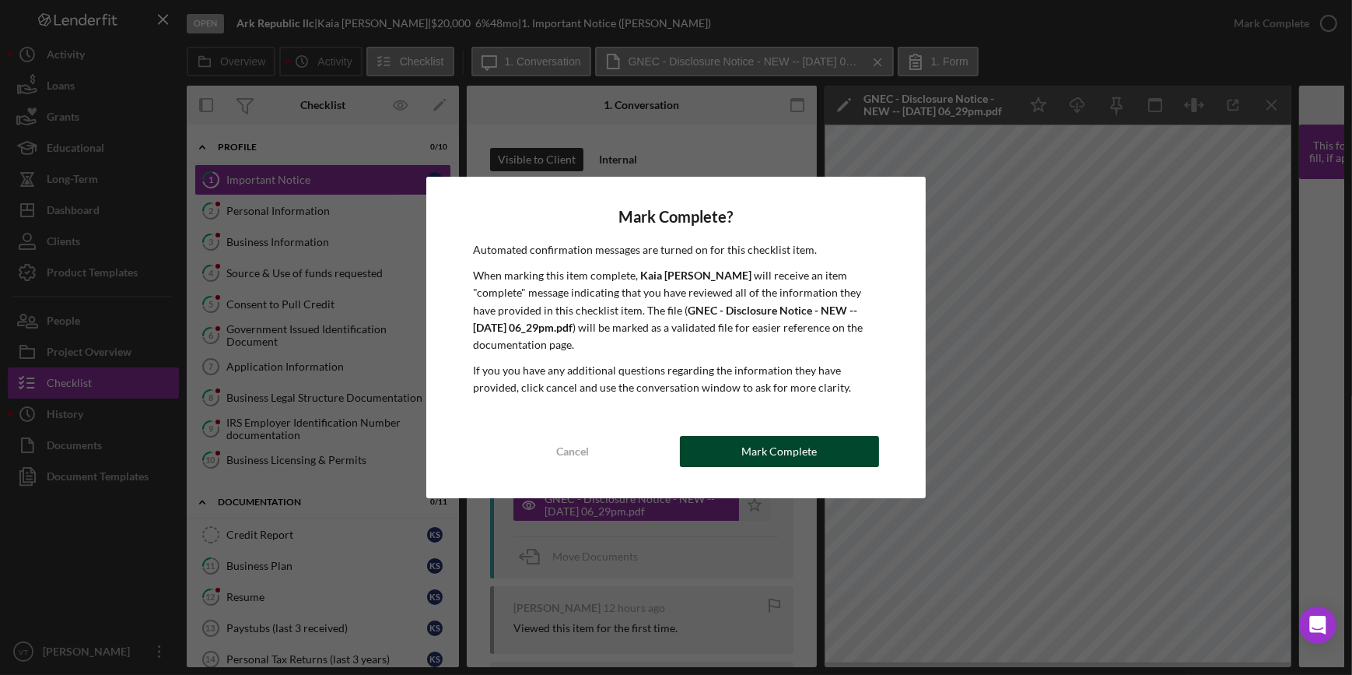
click at [754, 452] on div "Mark Complete" at bounding box center [779, 451] width 75 height 31
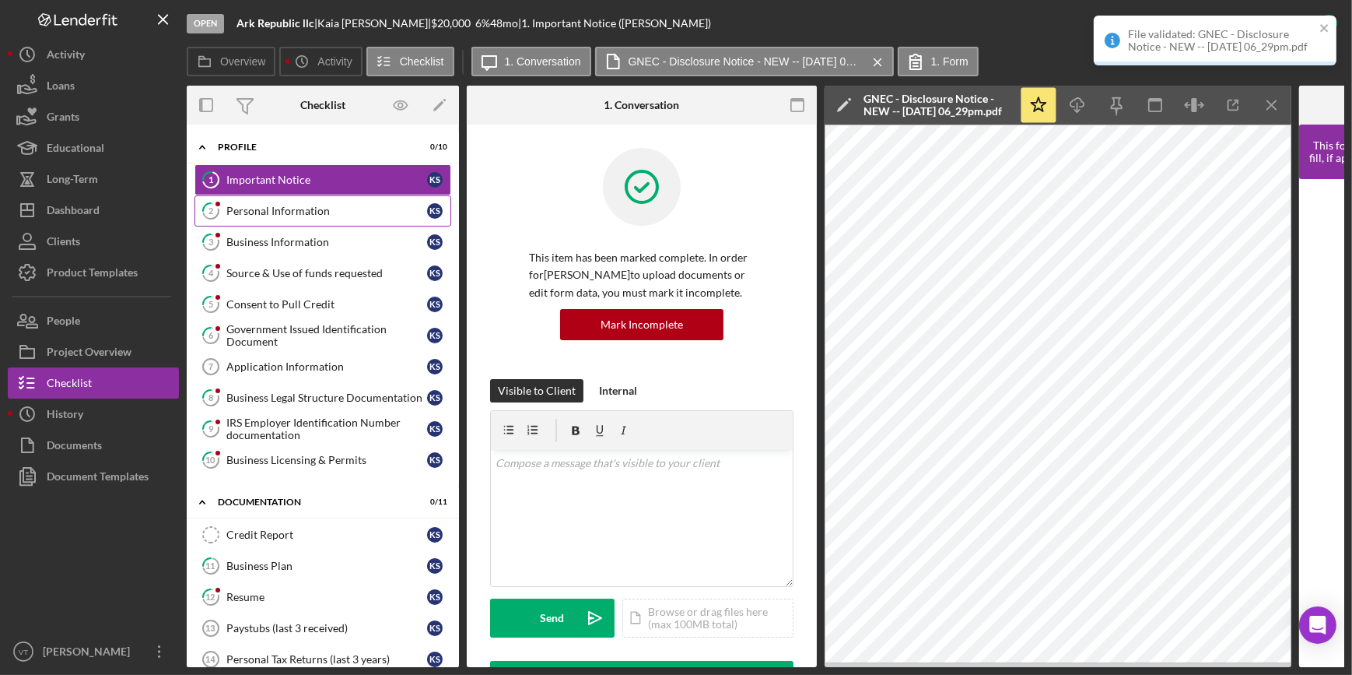
click at [268, 202] on link "2 Personal Information K S" at bounding box center [323, 210] width 257 height 31
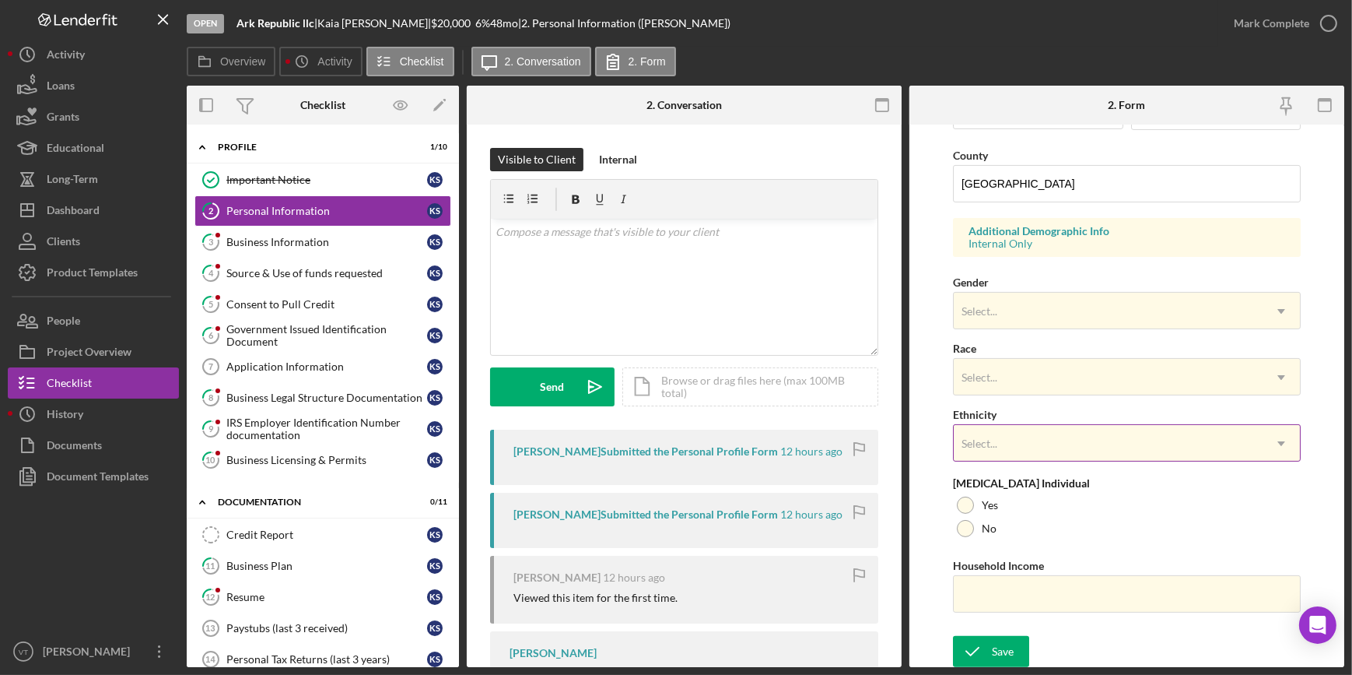
scroll to position [495, 0]
click at [1278, 22] on div "Mark Complete" at bounding box center [1271, 23] width 75 height 31
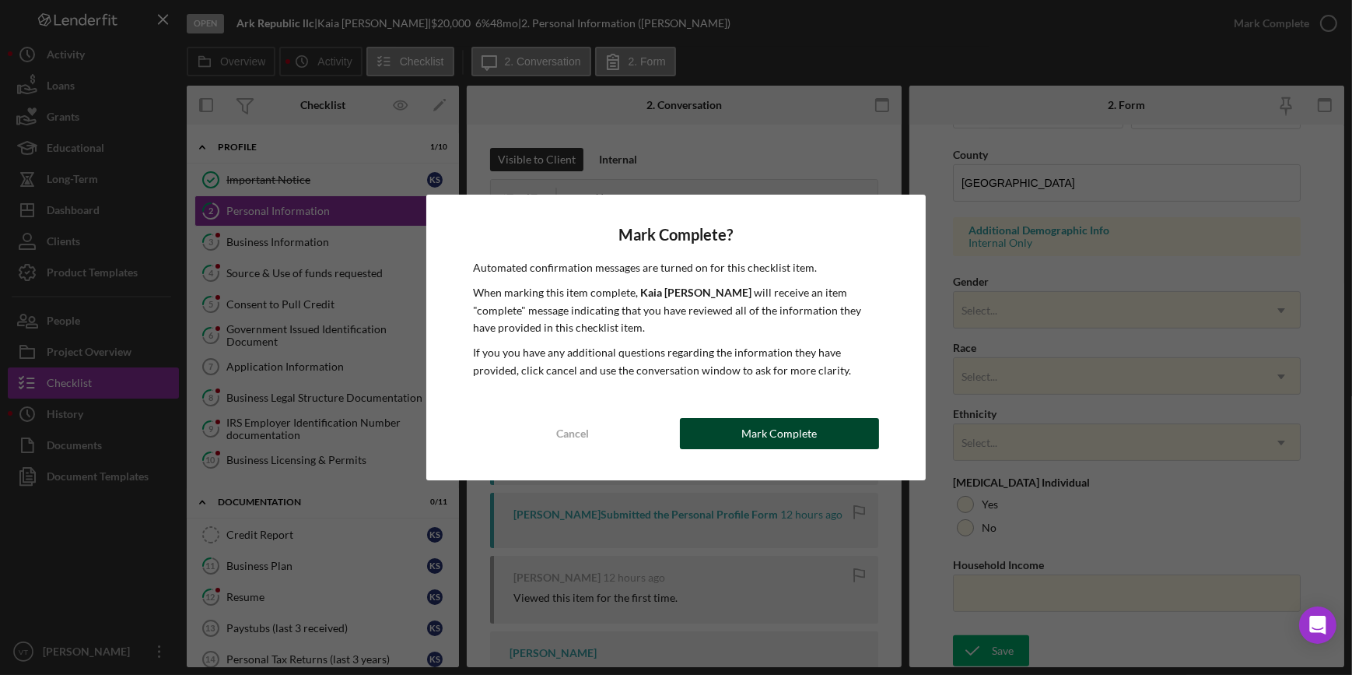
click at [777, 440] on div "Mark Complete" at bounding box center [779, 433] width 75 height 31
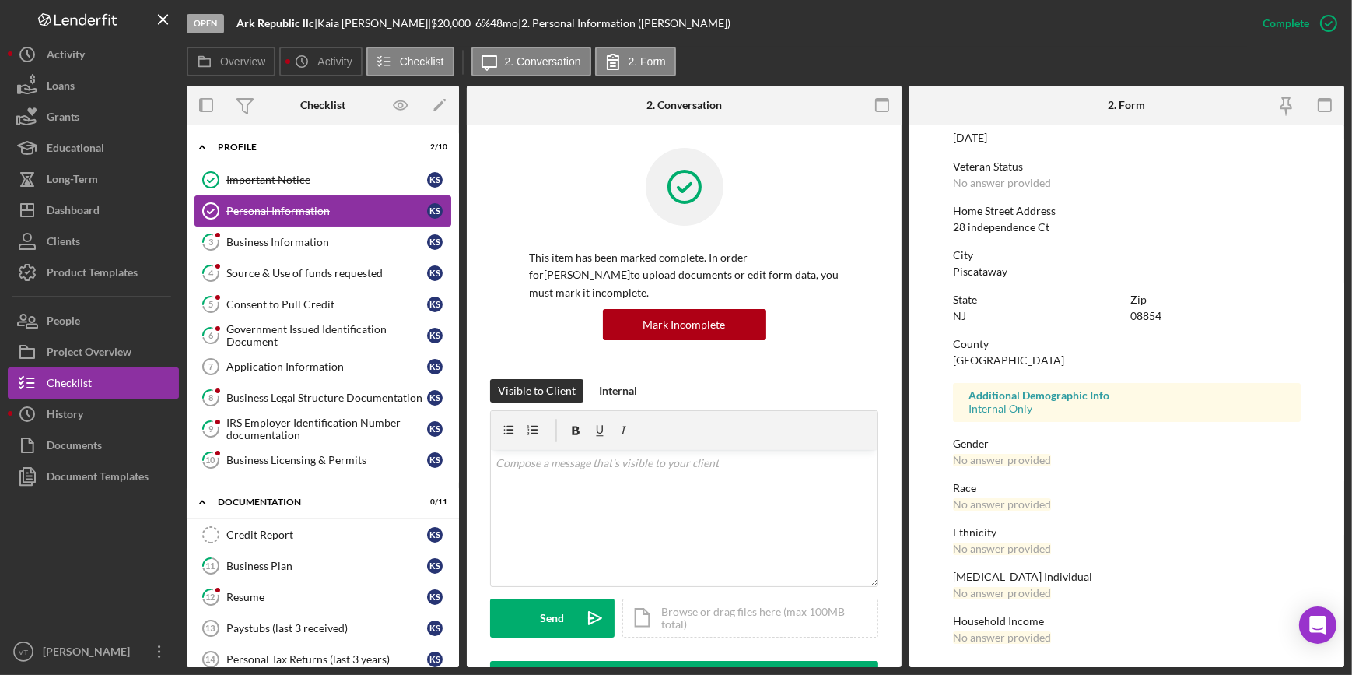
scroll to position [184, 0]
click at [285, 240] on div "Business Information" at bounding box center [326, 242] width 201 height 12
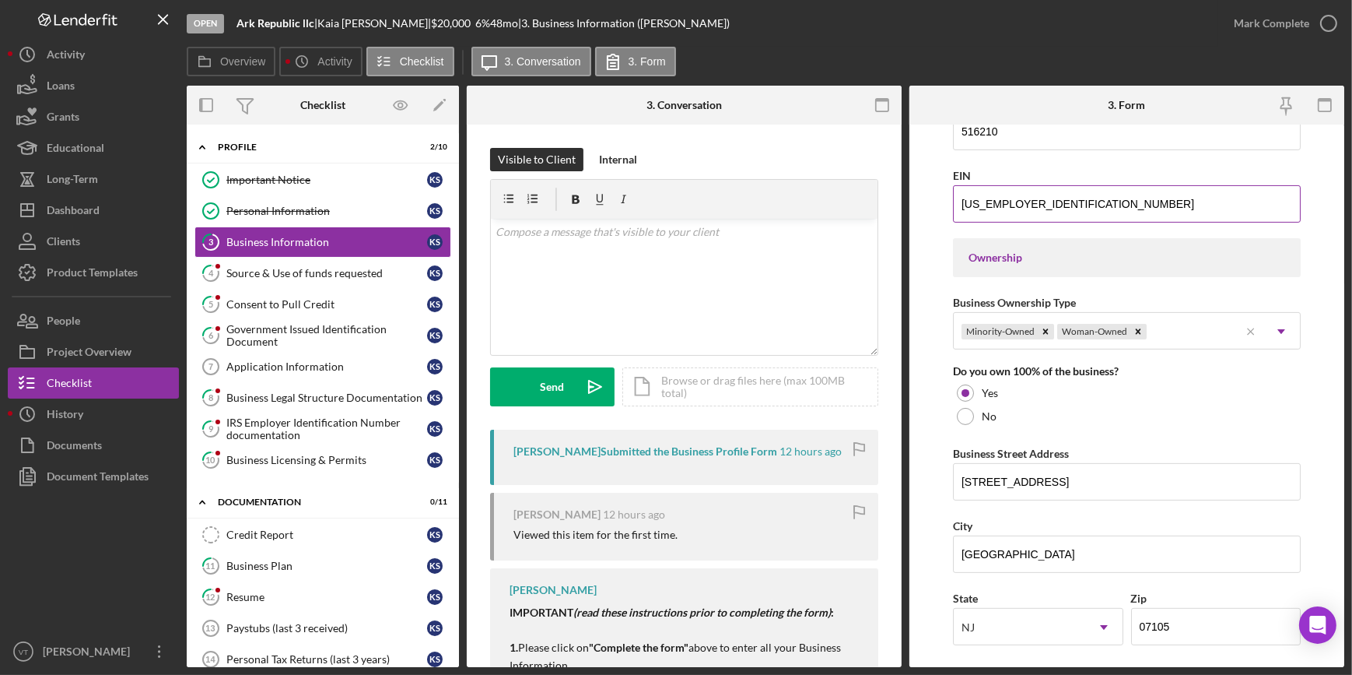
scroll to position [636, 0]
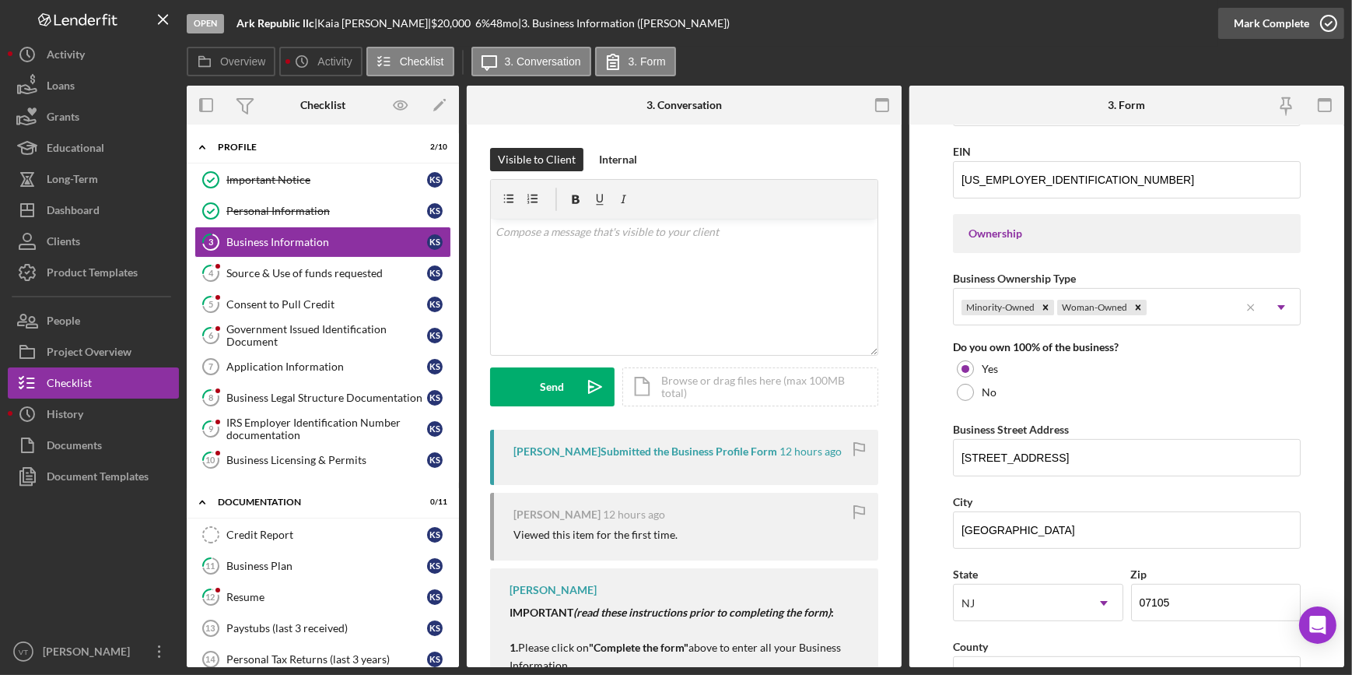
click at [1235, 29] on button "Mark Complete" at bounding box center [1281, 23] width 126 height 31
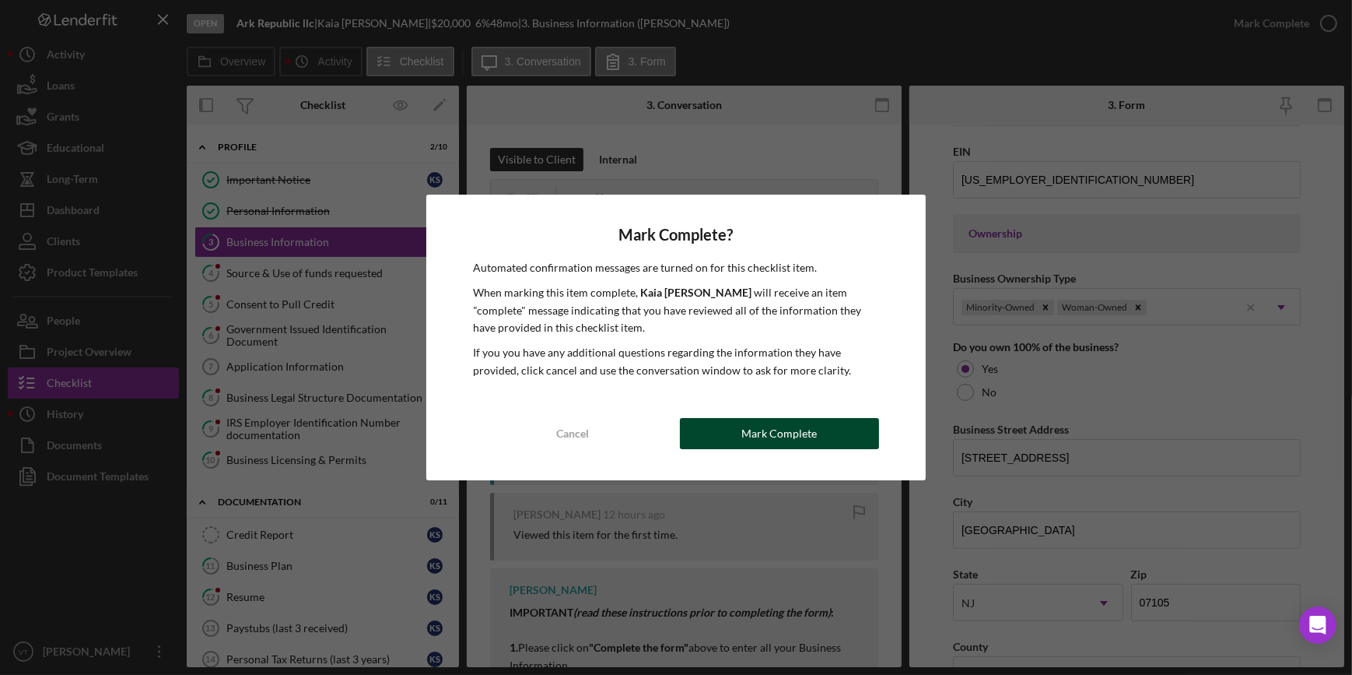
click at [731, 436] on button "Mark Complete" at bounding box center [779, 433] width 199 height 31
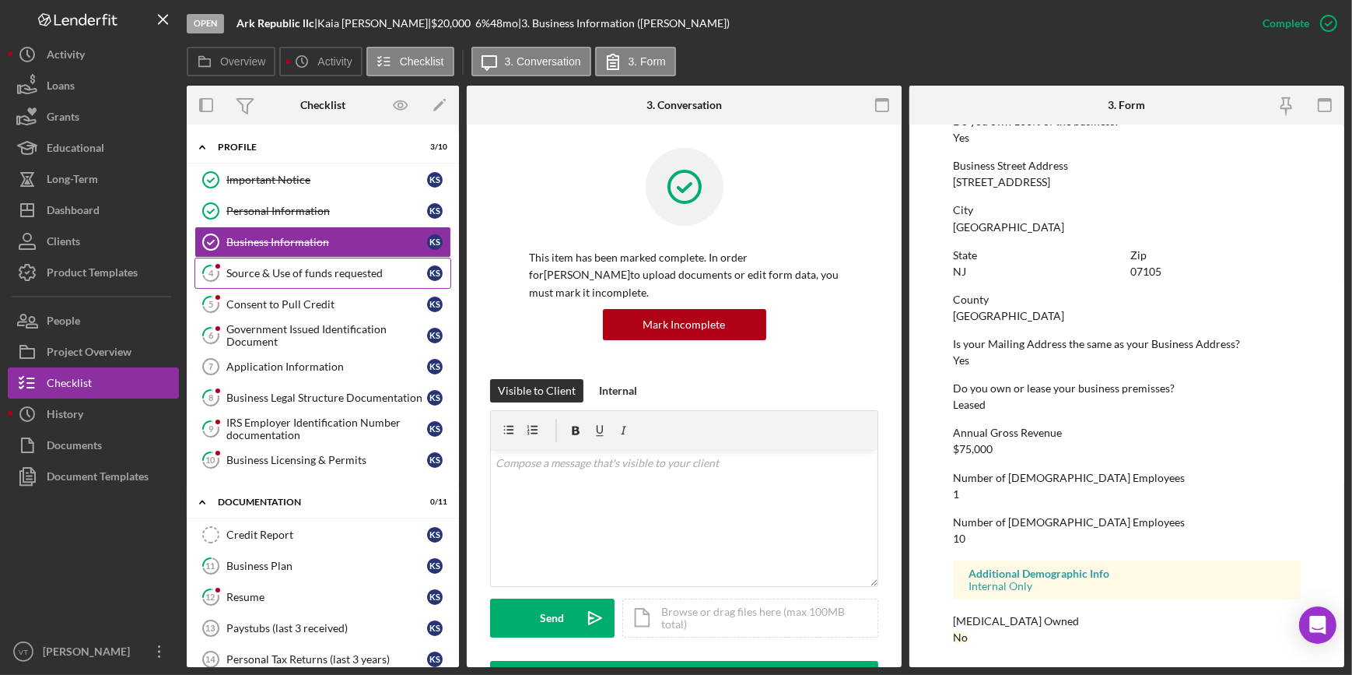
scroll to position [435, 0]
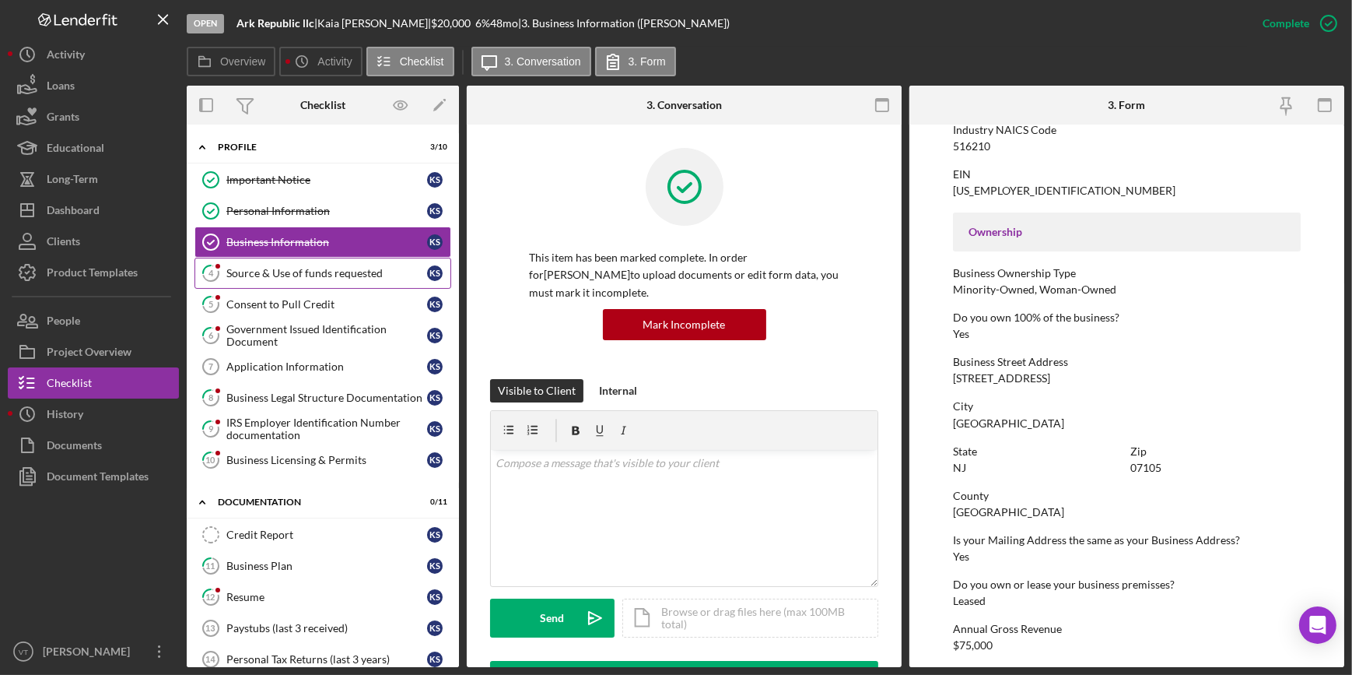
click at [339, 275] on div "Source & Use of funds requested" at bounding box center [326, 273] width 201 height 12
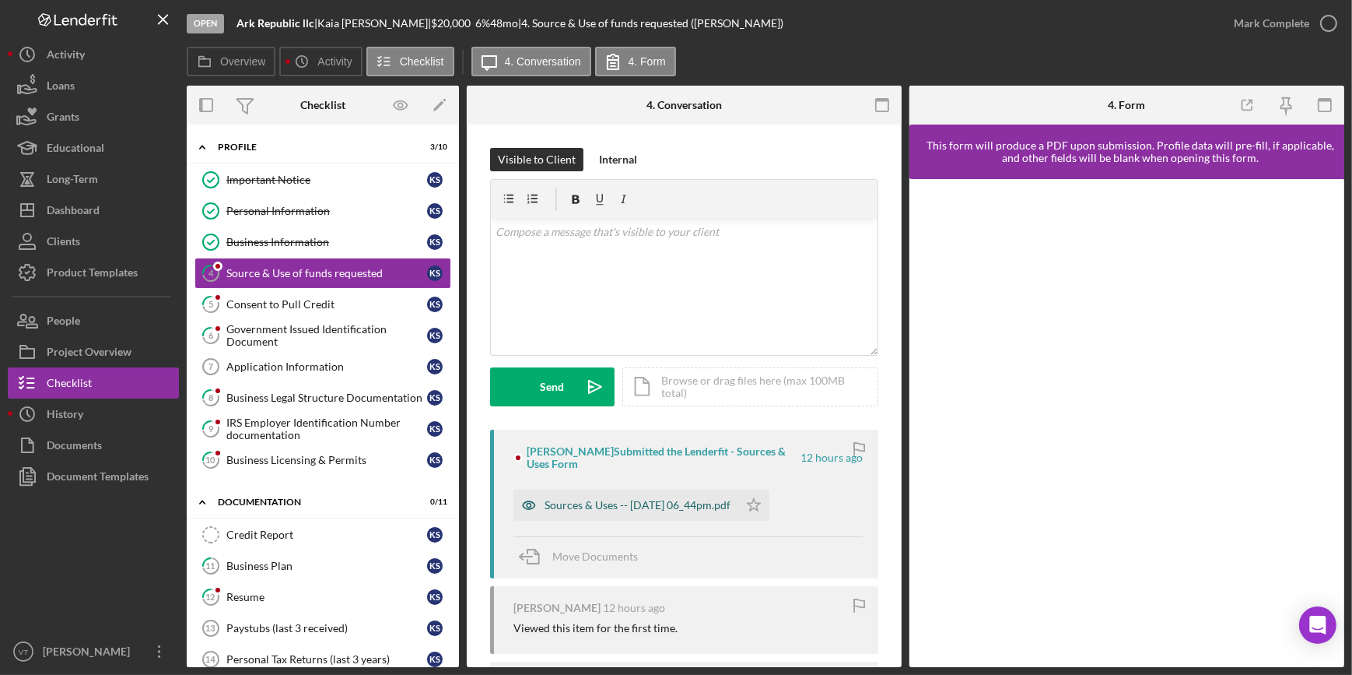
click at [667, 507] on div "Sources & Uses -- [DATE] 06_44pm.pdf" at bounding box center [638, 505] width 186 height 12
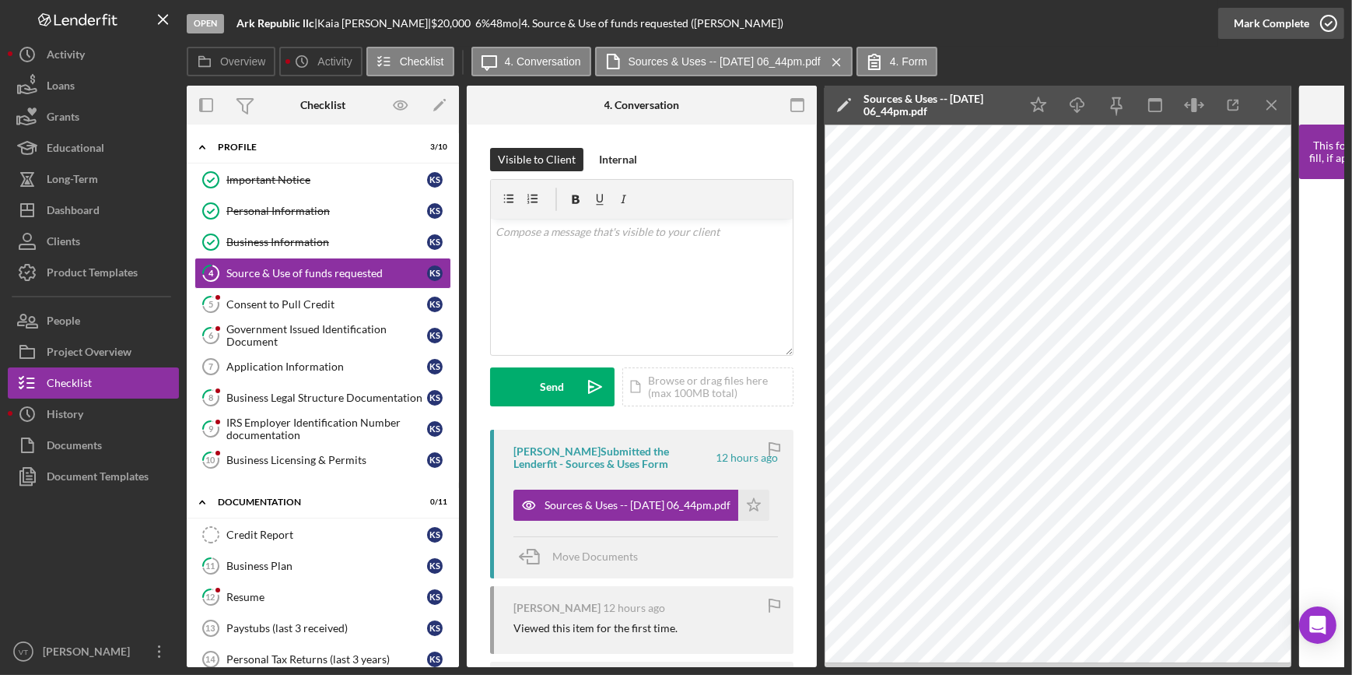
click at [1267, 26] on div "Mark Complete" at bounding box center [1271, 23] width 75 height 31
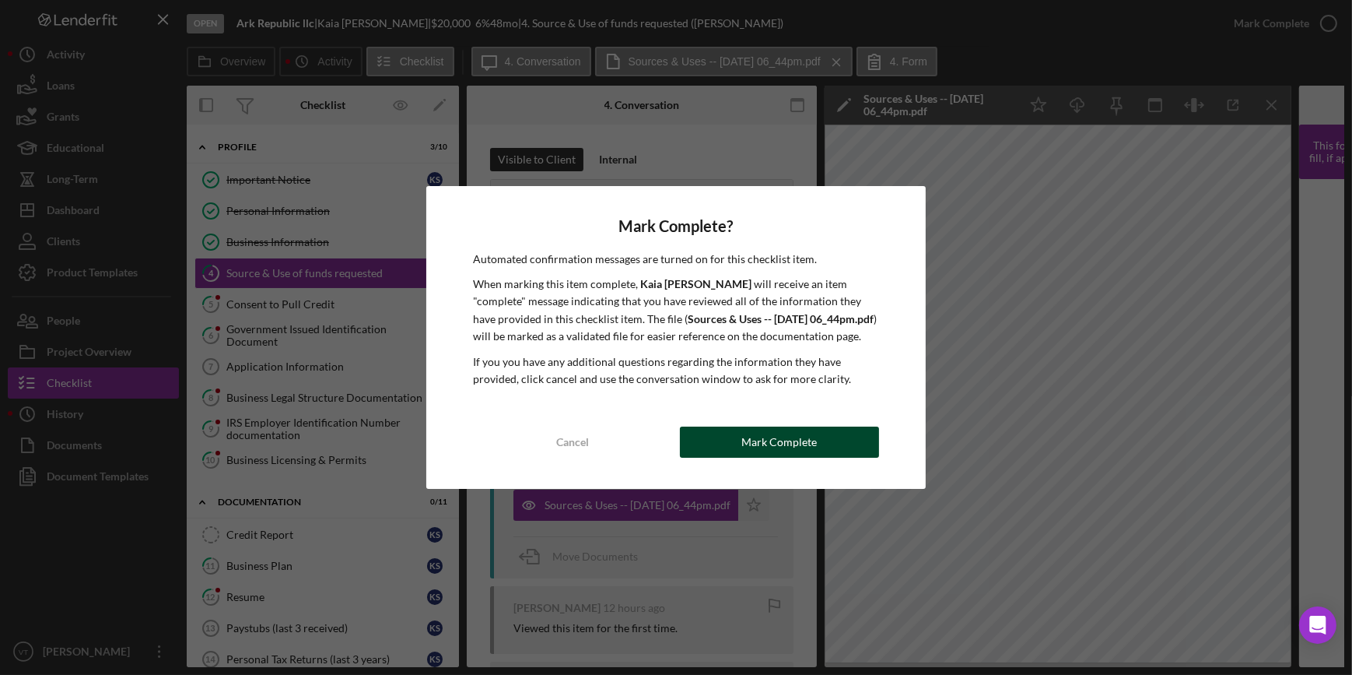
click at [781, 447] on div "Mark Complete" at bounding box center [779, 441] width 75 height 31
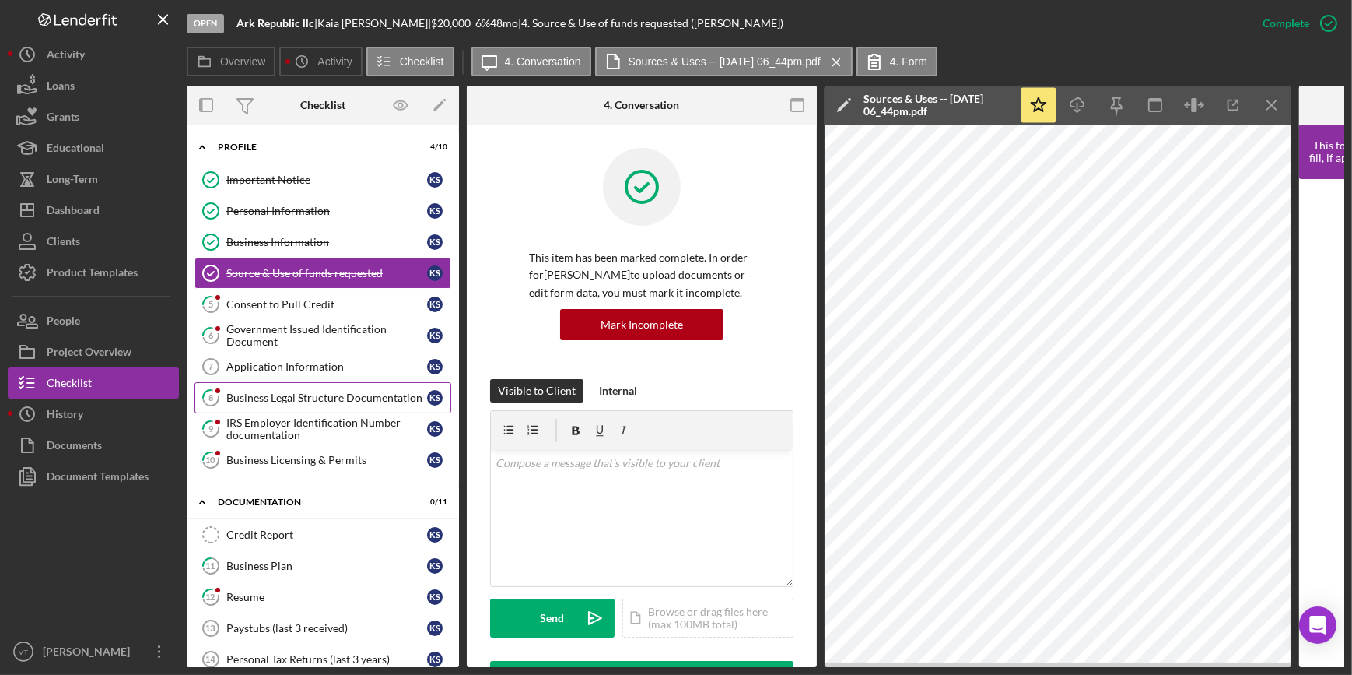
click at [314, 396] on div "Business Legal Structure Documentation" at bounding box center [326, 397] width 201 height 12
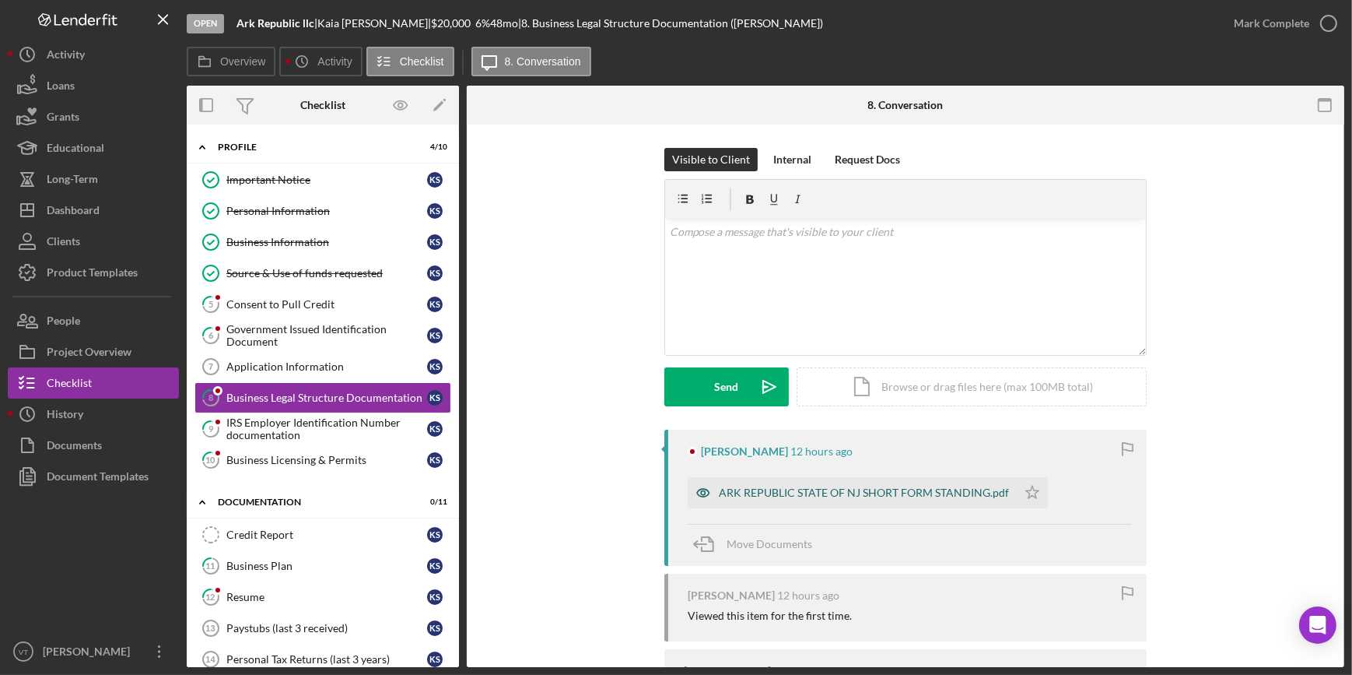
click at [749, 489] on div "ARK REPUBLIC STATE OF NJ SHORT FORM STANDING.pdf" at bounding box center [864, 492] width 290 height 12
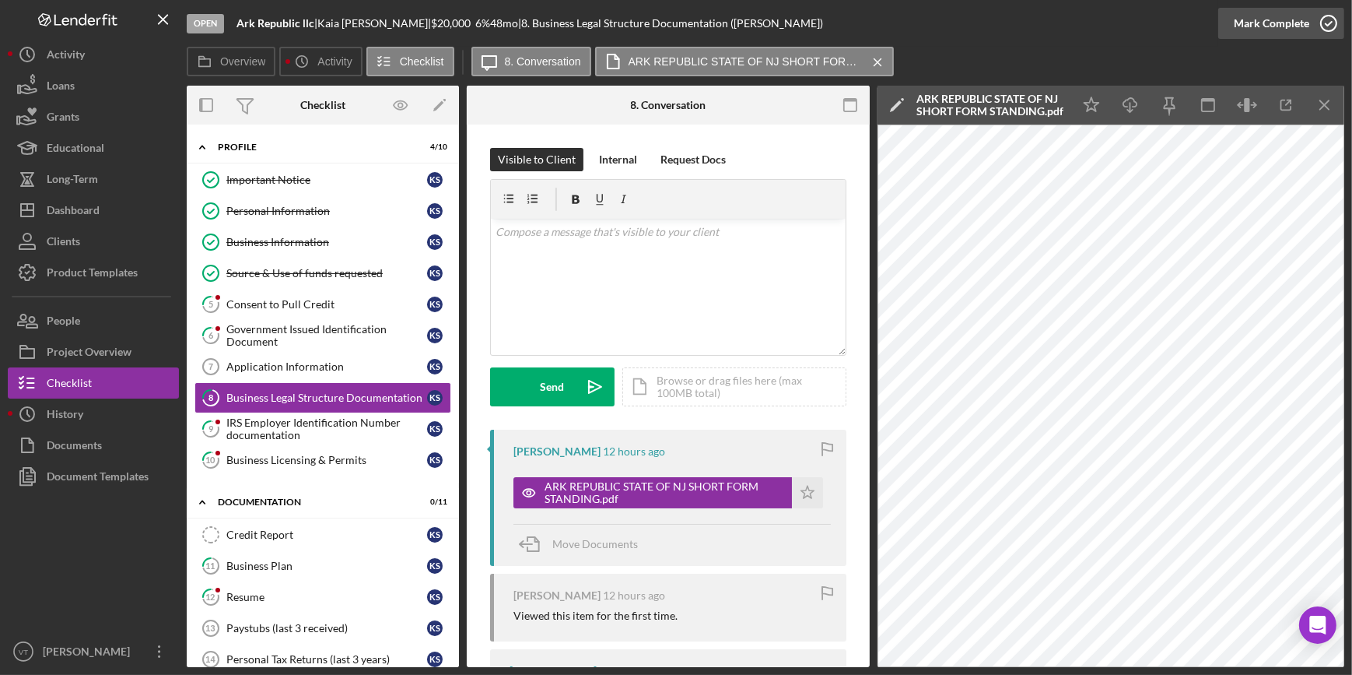
click at [1253, 16] on div "Mark Complete" at bounding box center [1271, 23] width 75 height 31
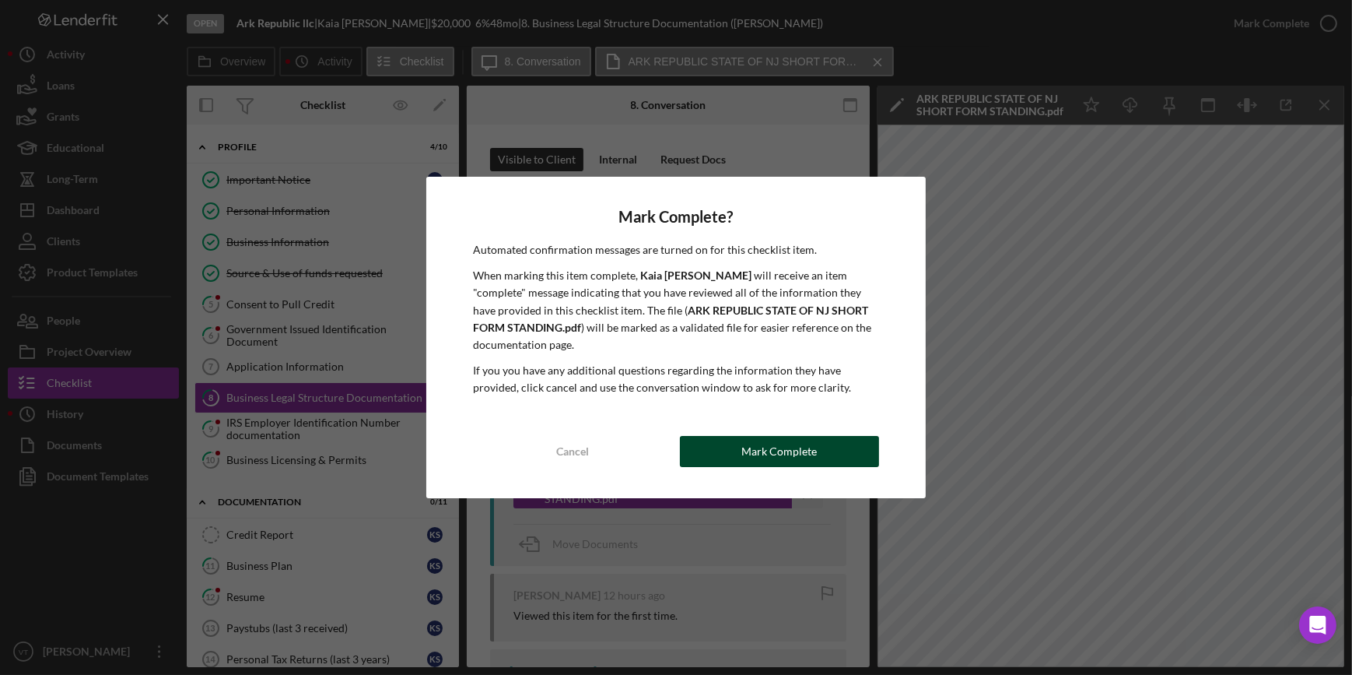
click at [776, 454] on div "Mark Complete" at bounding box center [779, 451] width 75 height 31
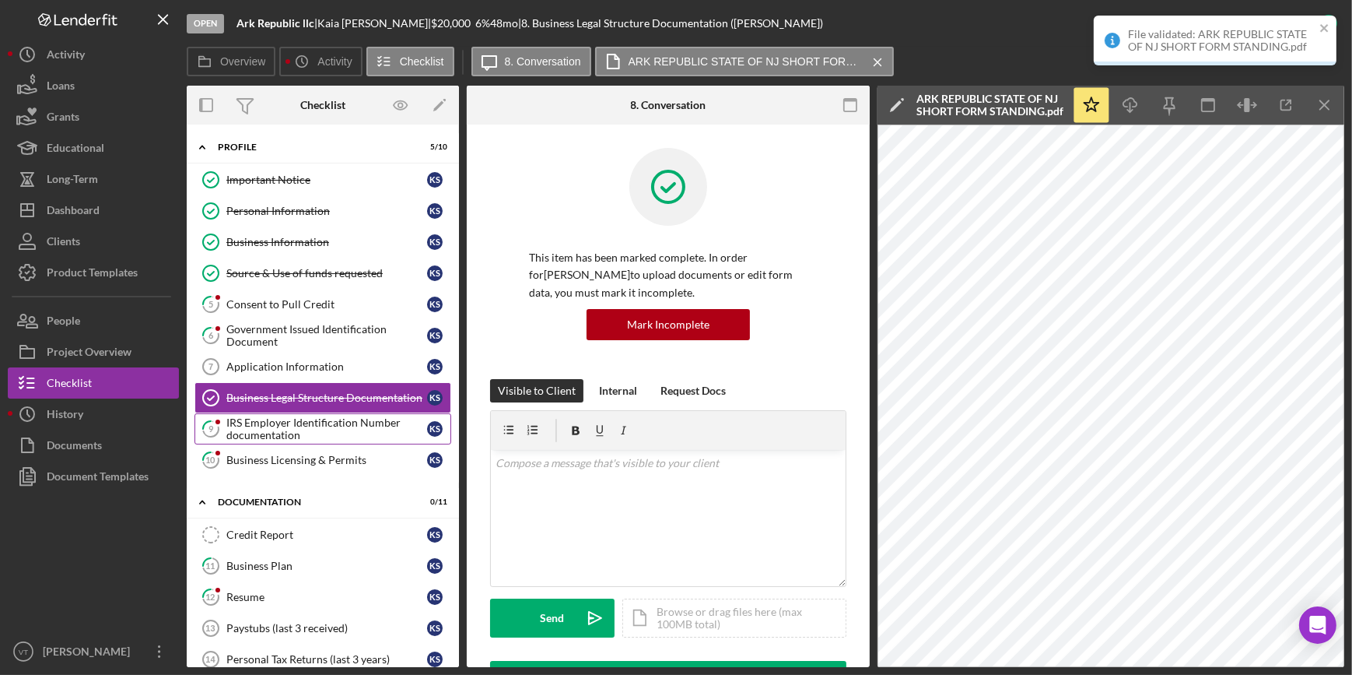
click at [317, 426] on div "IRS Employer Identification Number documentation" at bounding box center [326, 428] width 201 height 25
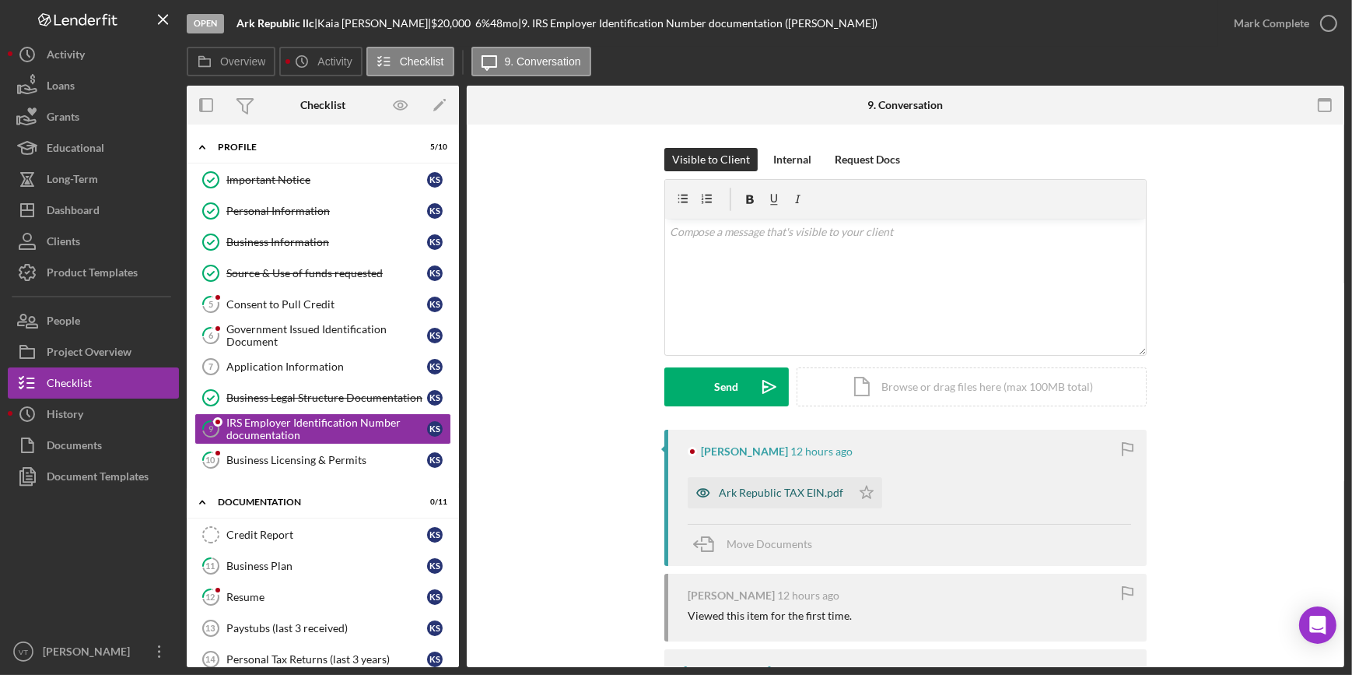
click at [752, 493] on div "Ark Republic TAX EIN.pdf" at bounding box center [781, 492] width 124 height 12
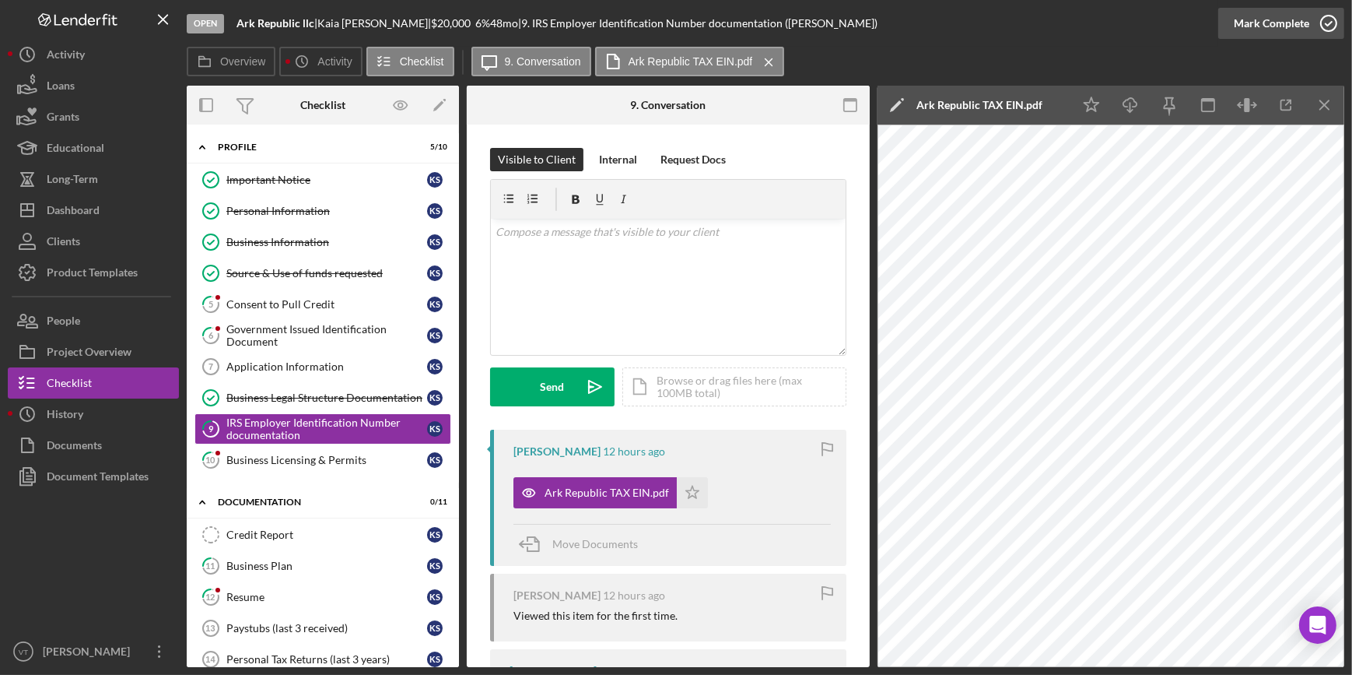
click at [1234, 18] on button "Mark Complete" at bounding box center [1281, 23] width 126 height 31
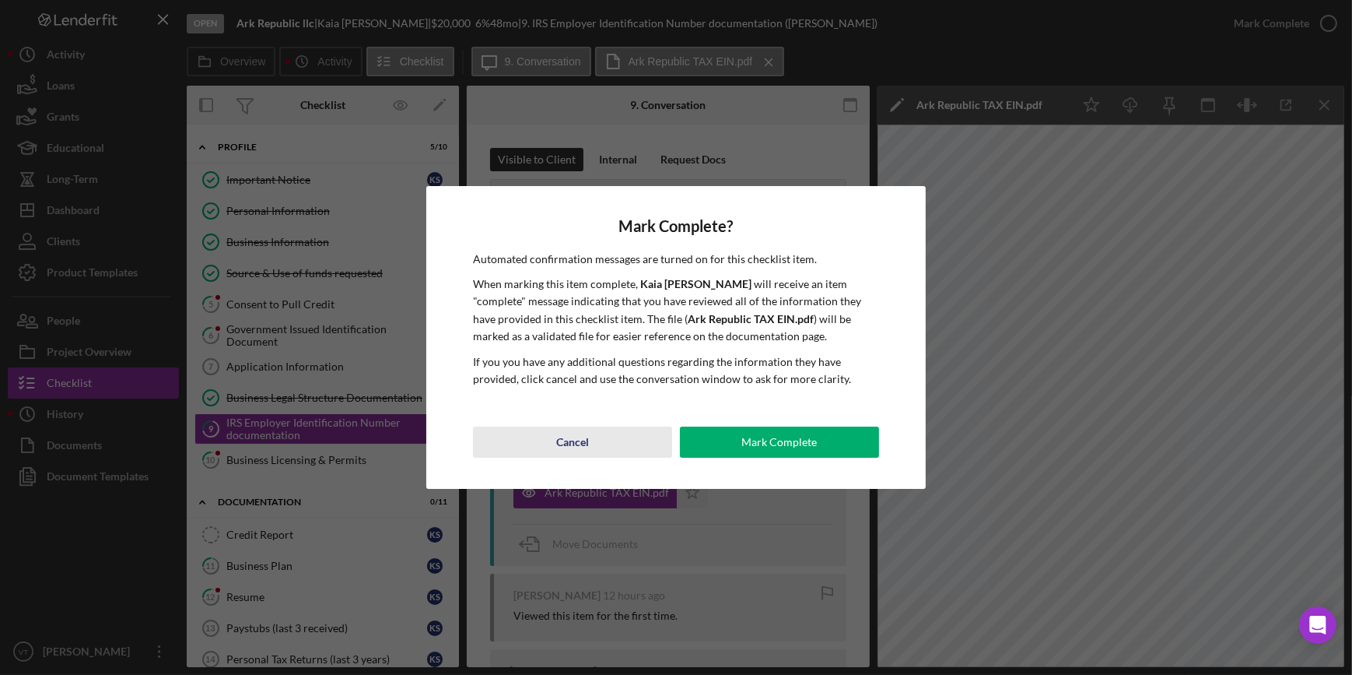
drag, startPoint x: 702, startPoint y: 447, endPoint x: 651, endPoint y: 436, distance: 51.7
click at [679, 444] on div "Cancel Mark Complete" at bounding box center [675, 441] width 405 height 31
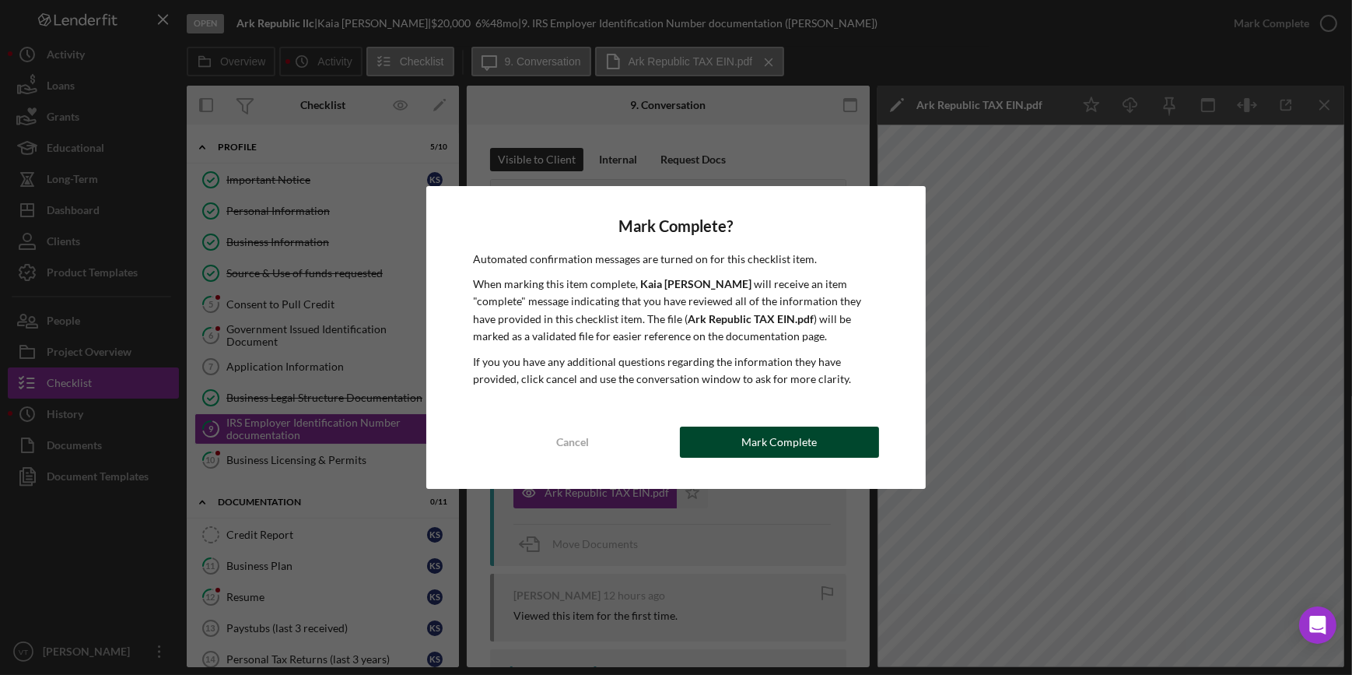
click at [724, 445] on button "Mark Complete" at bounding box center [779, 441] width 199 height 31
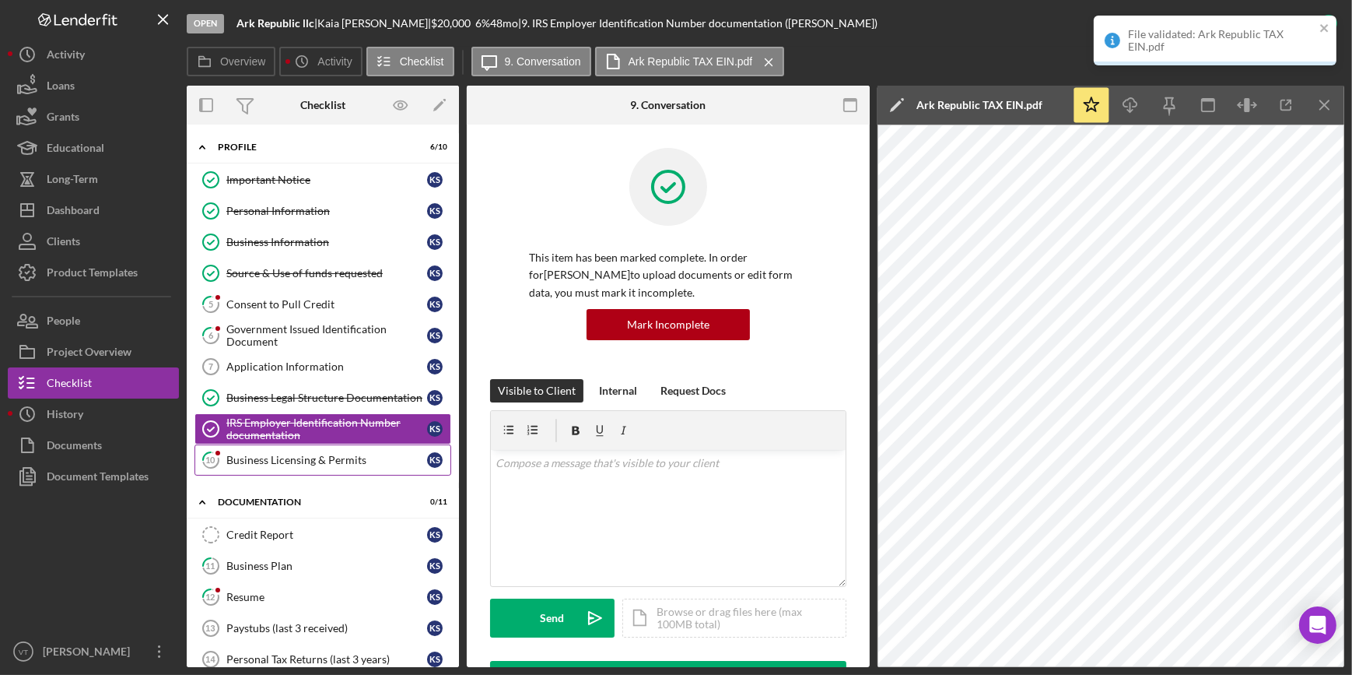
click at [333, 465] on link "10 Business Licensing & Permits K S" at bounding box center [323, 459] width 257 height 31
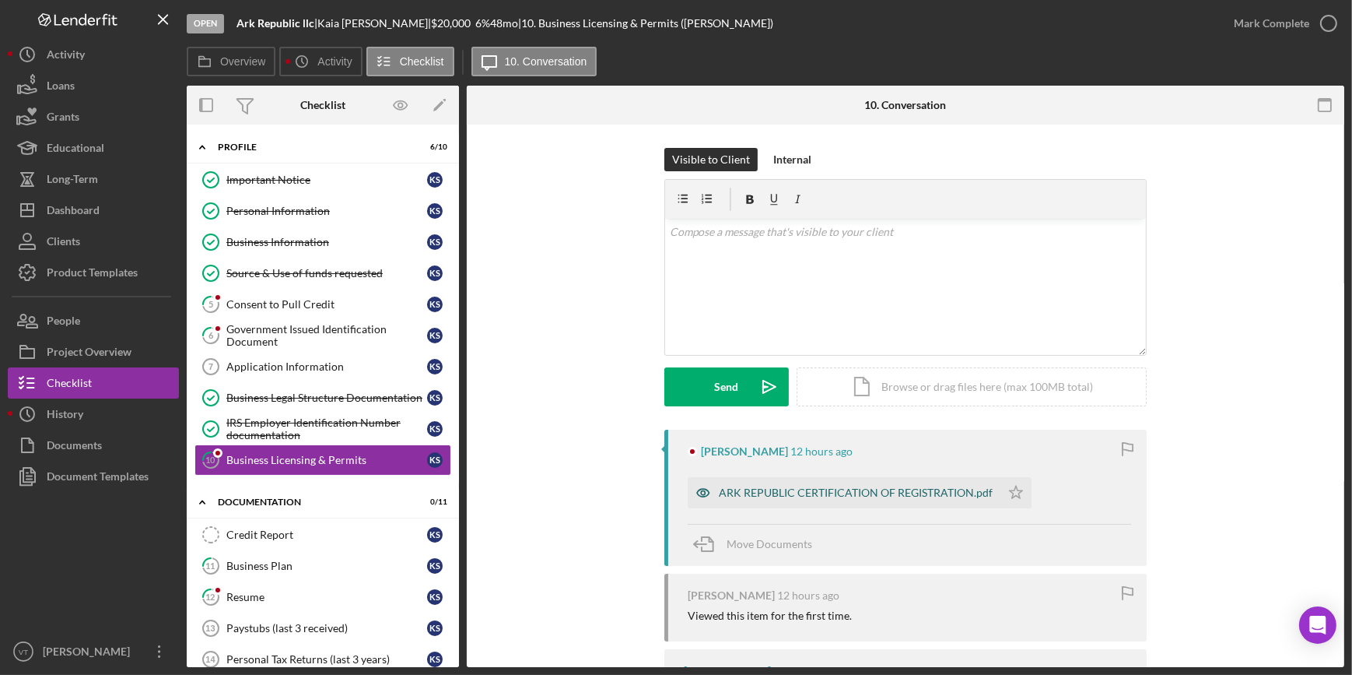
click at [762, 484] on div "ARK REPUBLIC CERTIFICATION OF REGISTRATION.pdf" at bounding box center [844, 492] width 313 height 31
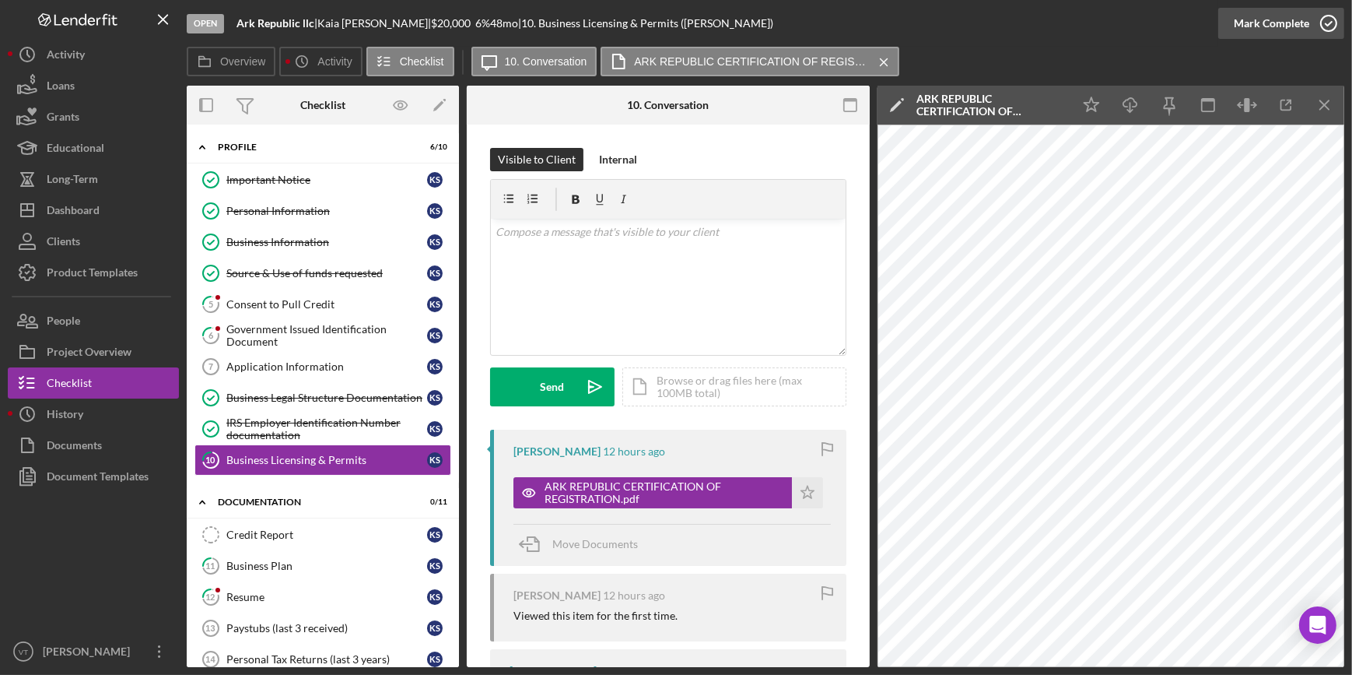
click at [1280, 23] on div "Mark Complete" at bounding box center [1271, 23] width 75 height 31
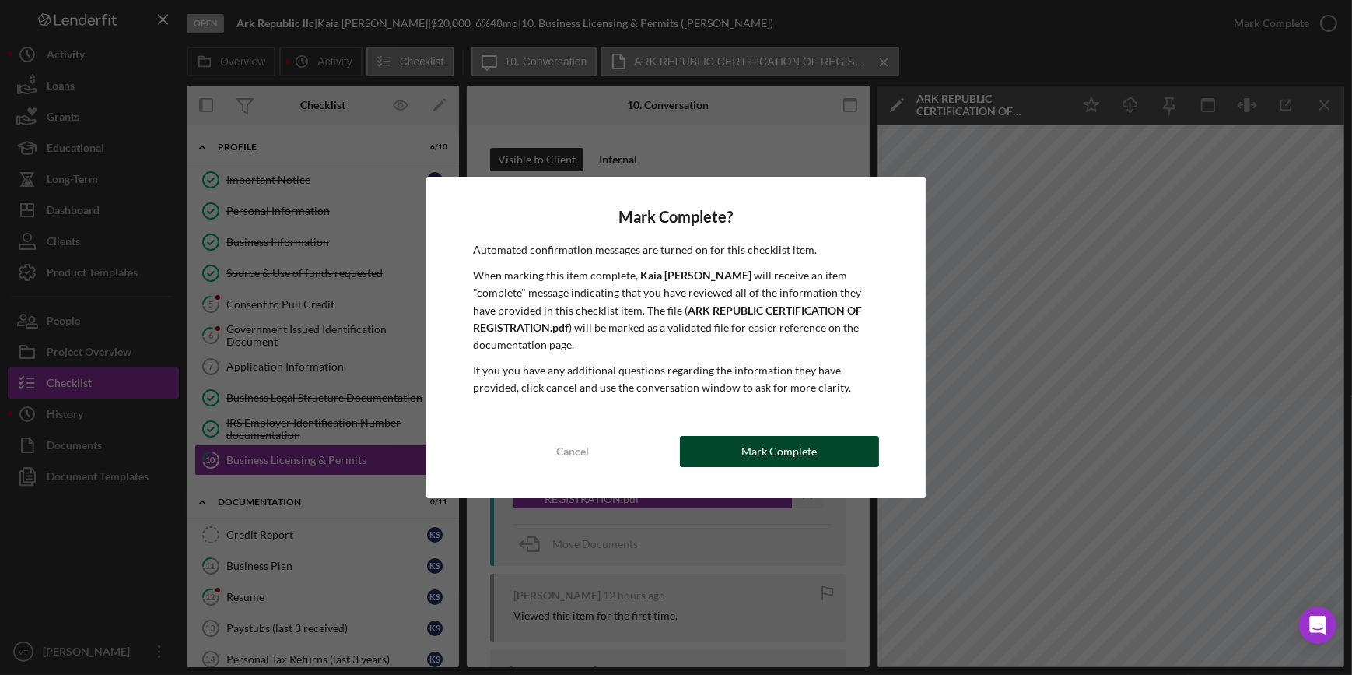
click at [712, 443] on button "Mark Complete" at bounding box center [779, 451] width 199 height 31
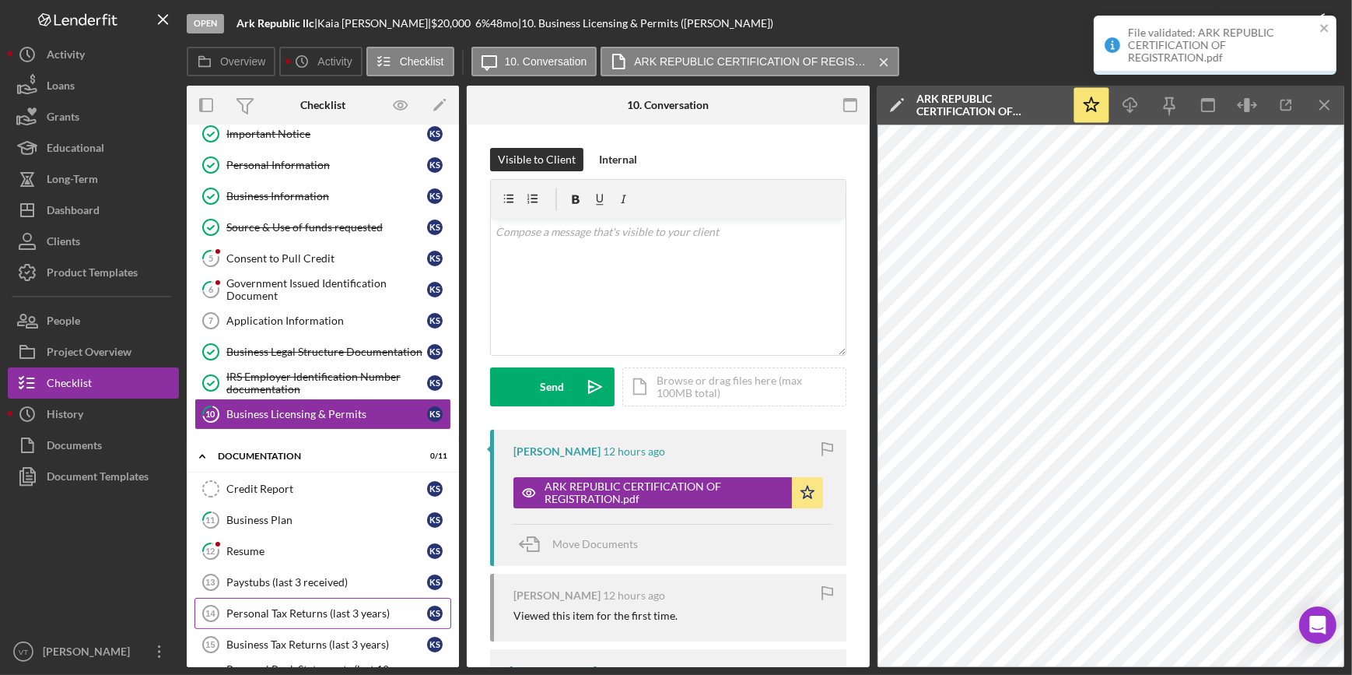
scroll to position [141, 0]
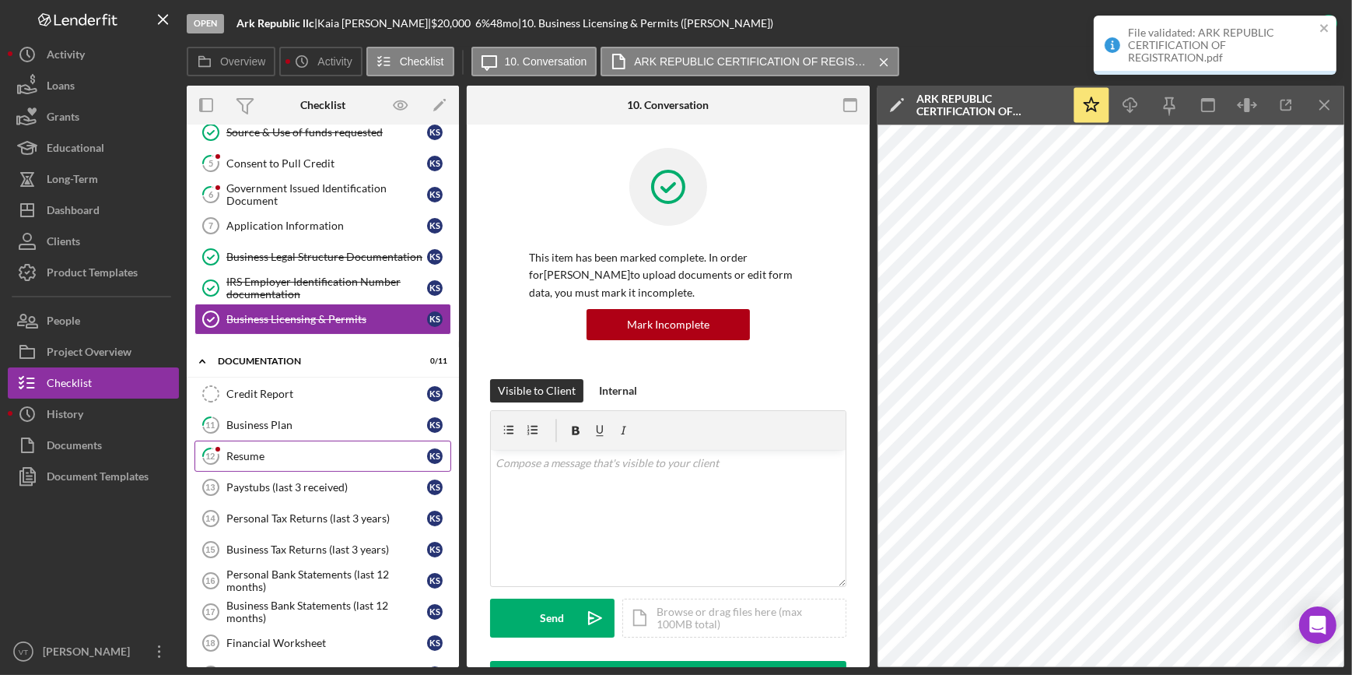
click at [250, 444] on link "12 Resume K S" at bounding box center [323, 455] width 257 height 31
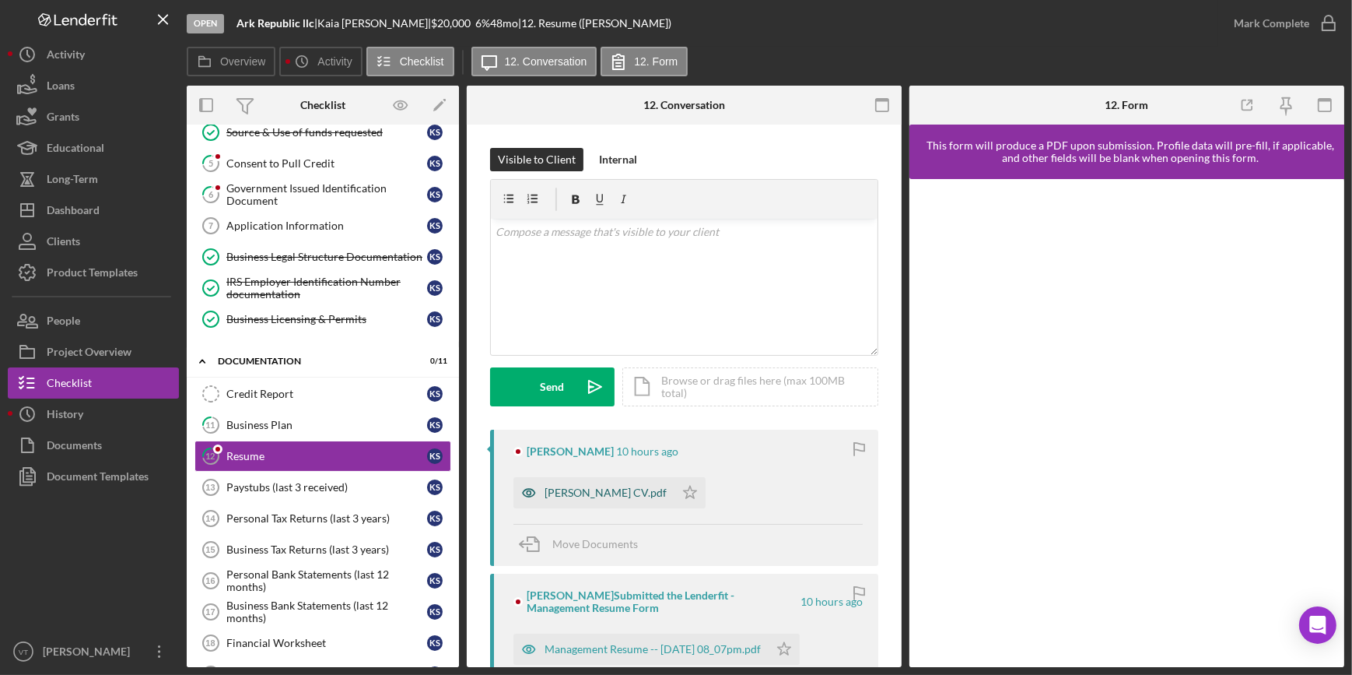
click at [596, 496] on div "[PERSON_NAME] CV.pdf" at bounding box center [606, 492] width 122 height 12
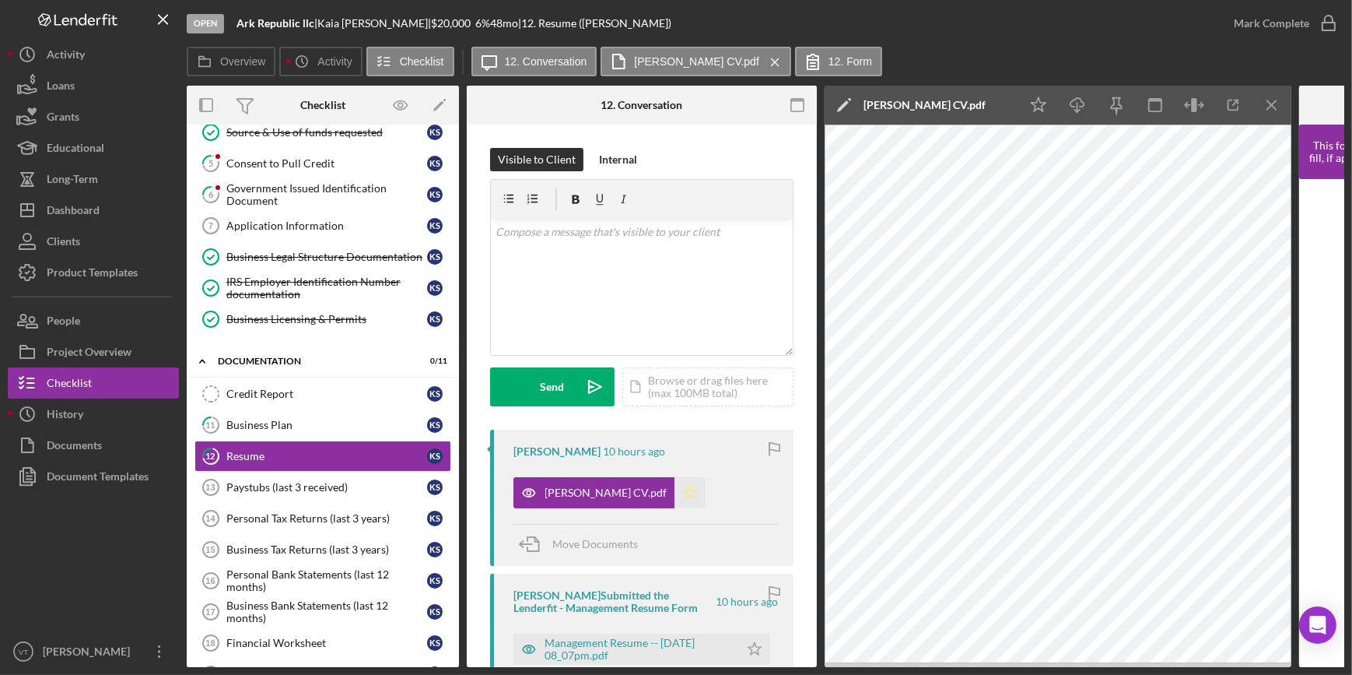
click at [675, 485] on icon "Icon/Star" at bounding box center [690, 492] width 31 height 31
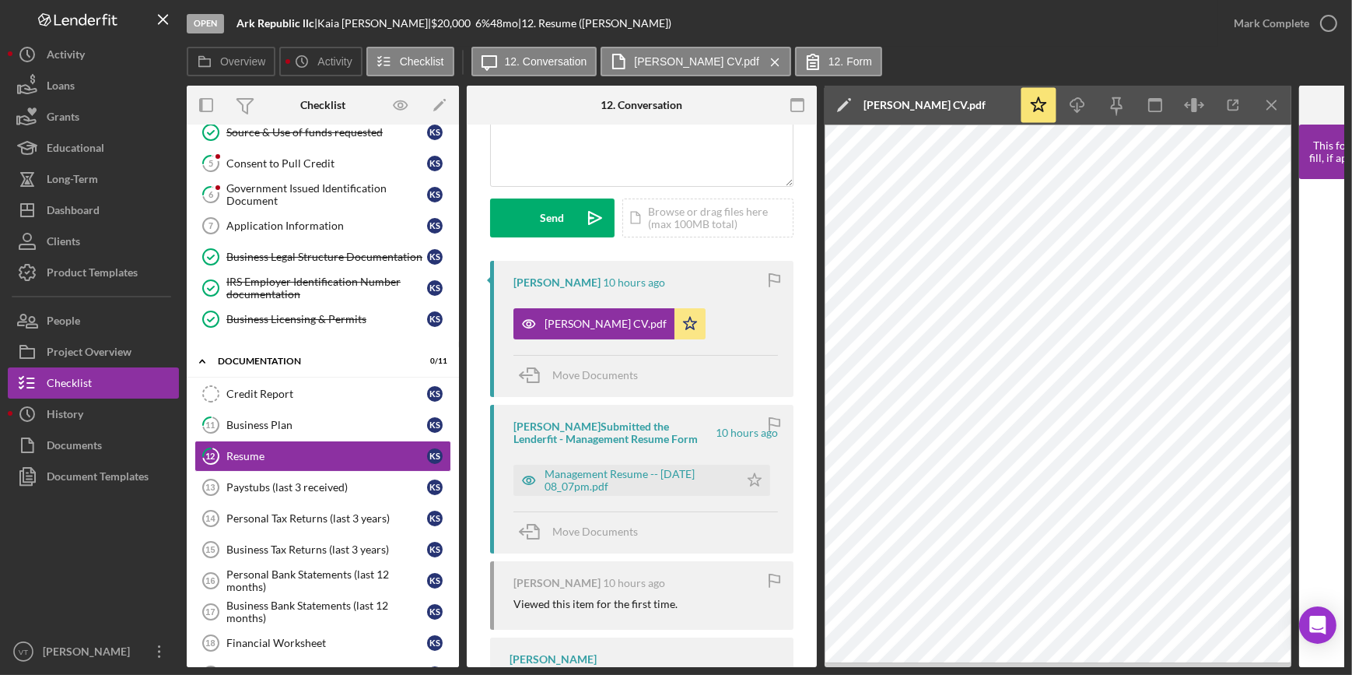
scroll to position [212, 0]
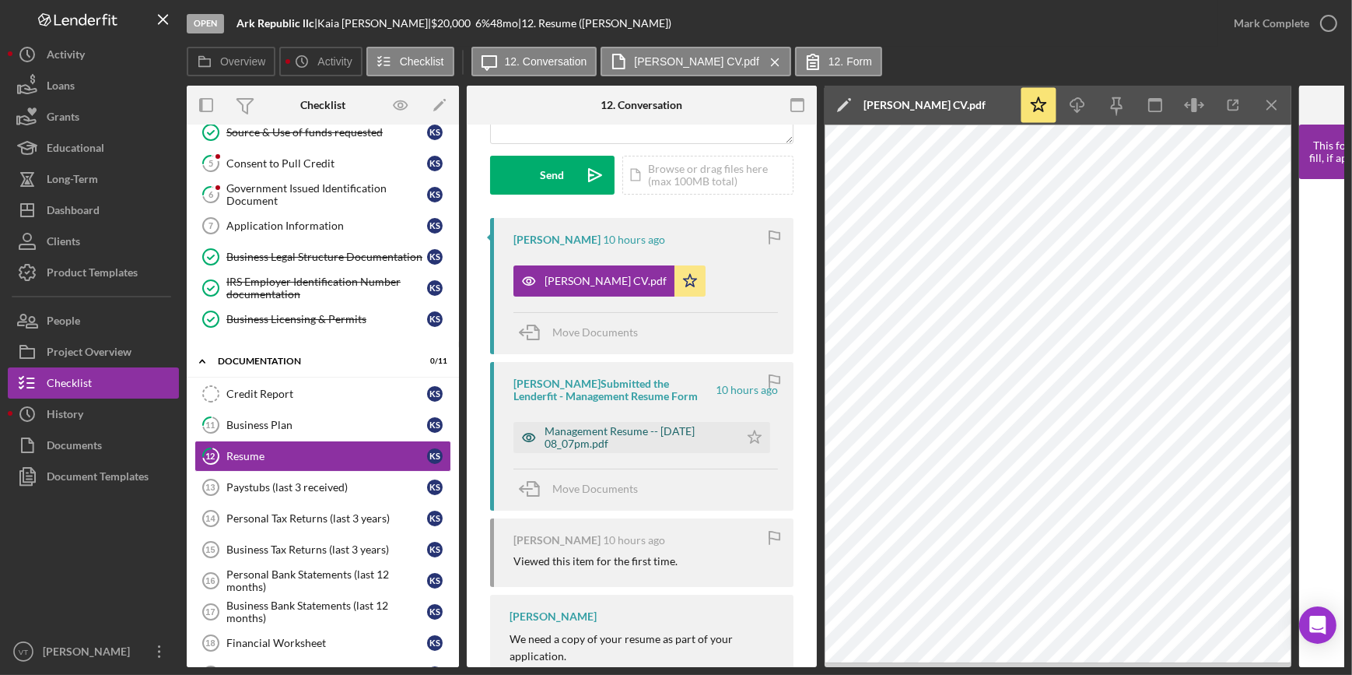
click at [633, 440] on div "Management Resume -- [DATE] 08_07pm.pdf" at bounding box center [638, 437] width 187 height 25
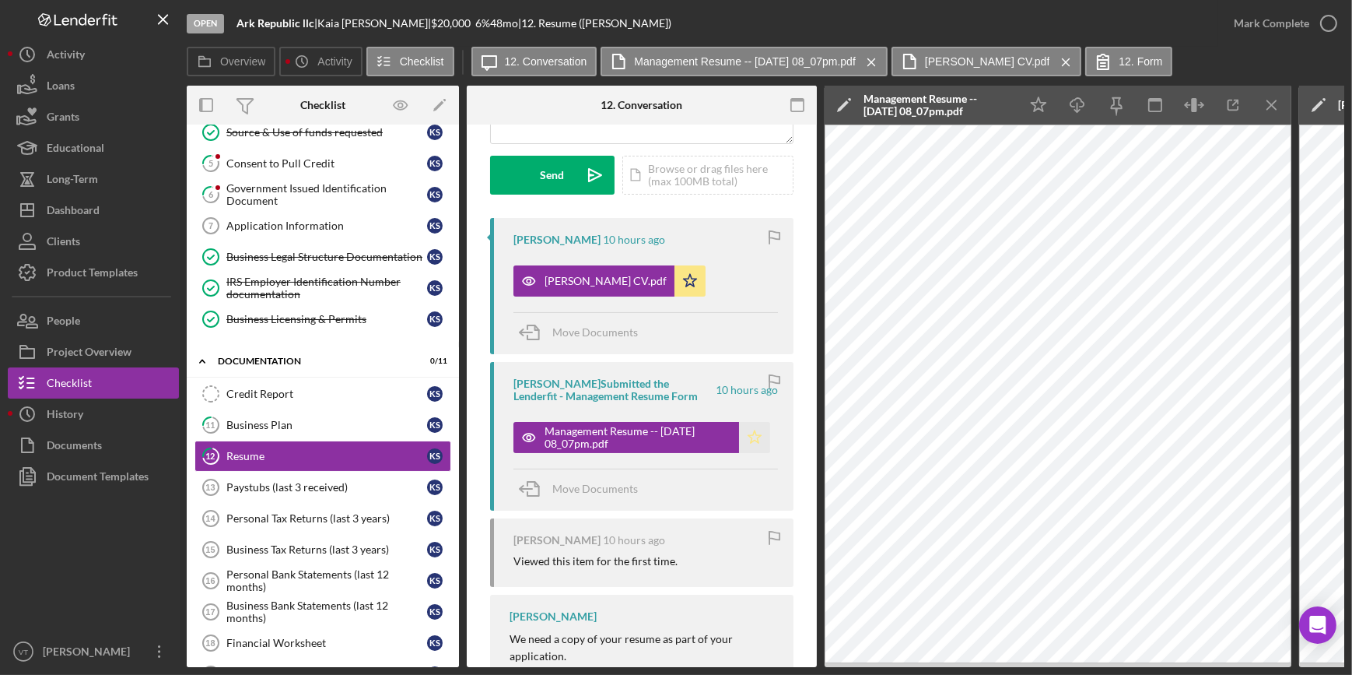
click at [756, 433] on icon "Icon/Star" at bounding box center [754, 437] width 31 height 31
click at [1238, 19] on div "Mark Complete" at bounding box center [1271, 23] width 75 height 31
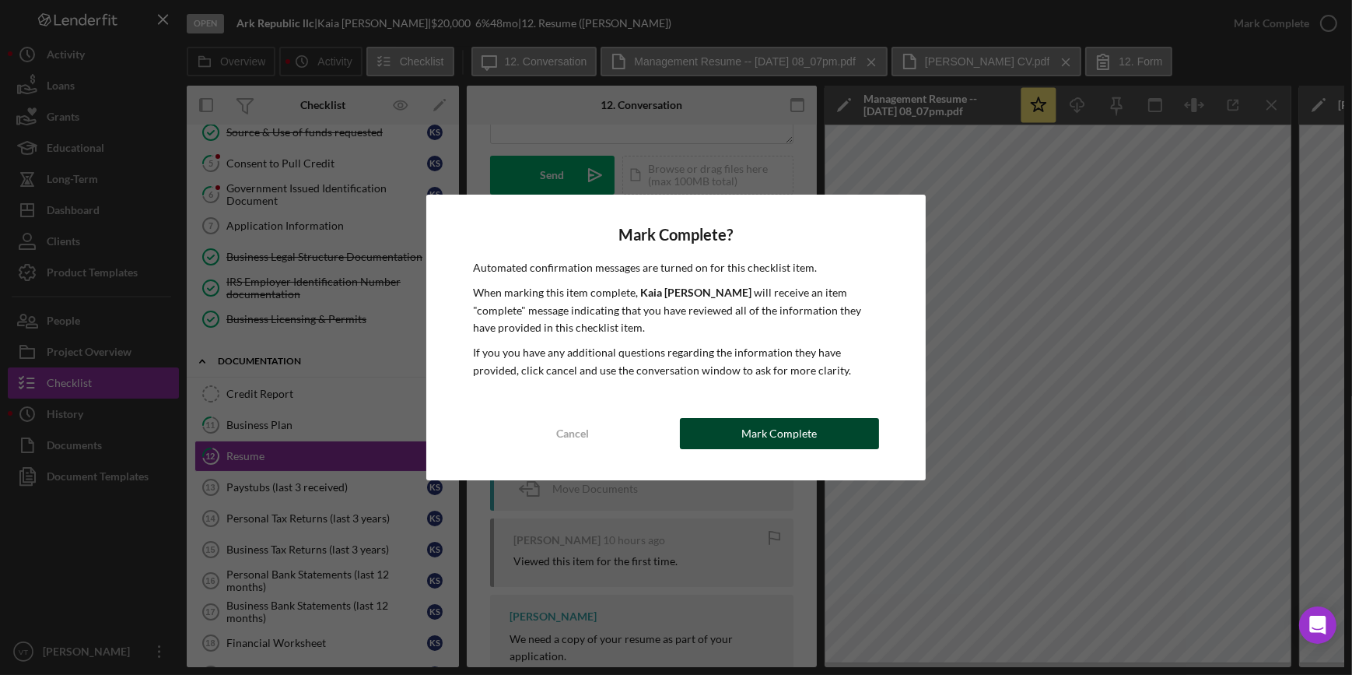
click at [745, 431] on div "Mark Complete" at bounding box center [779, 433] width 75 height 31
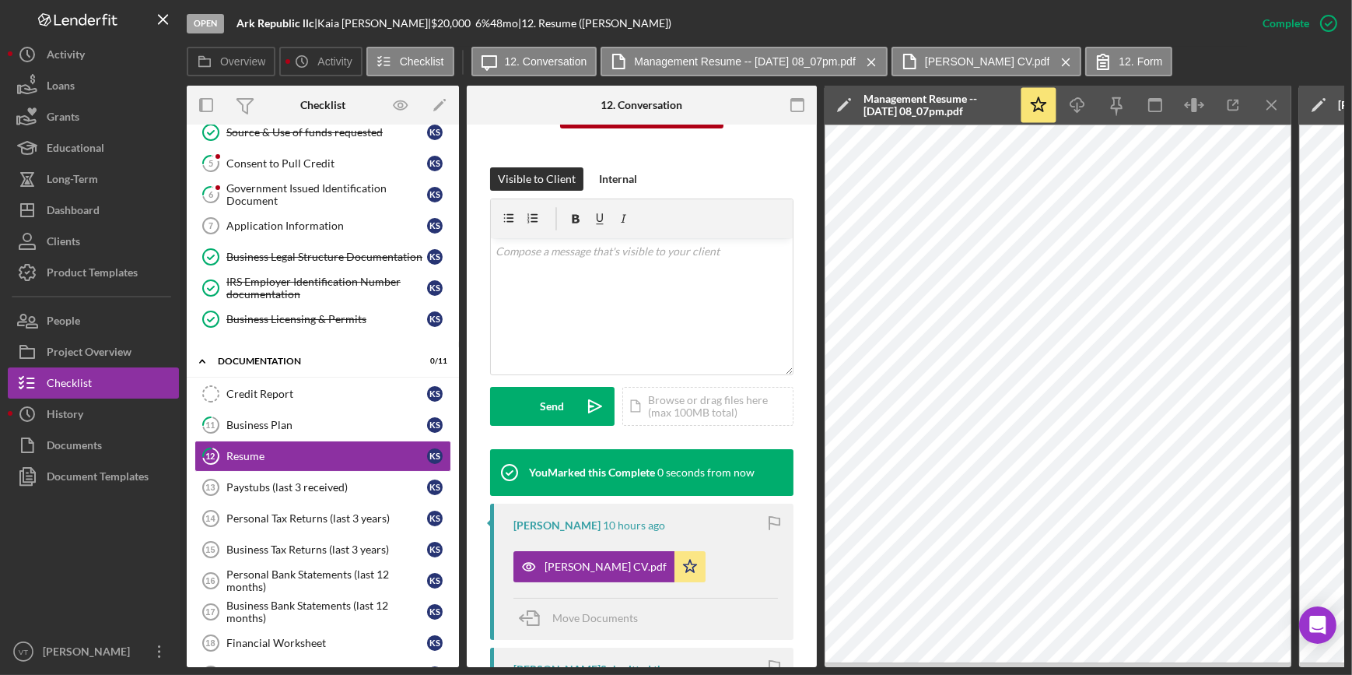
scroll to position [444, 0]
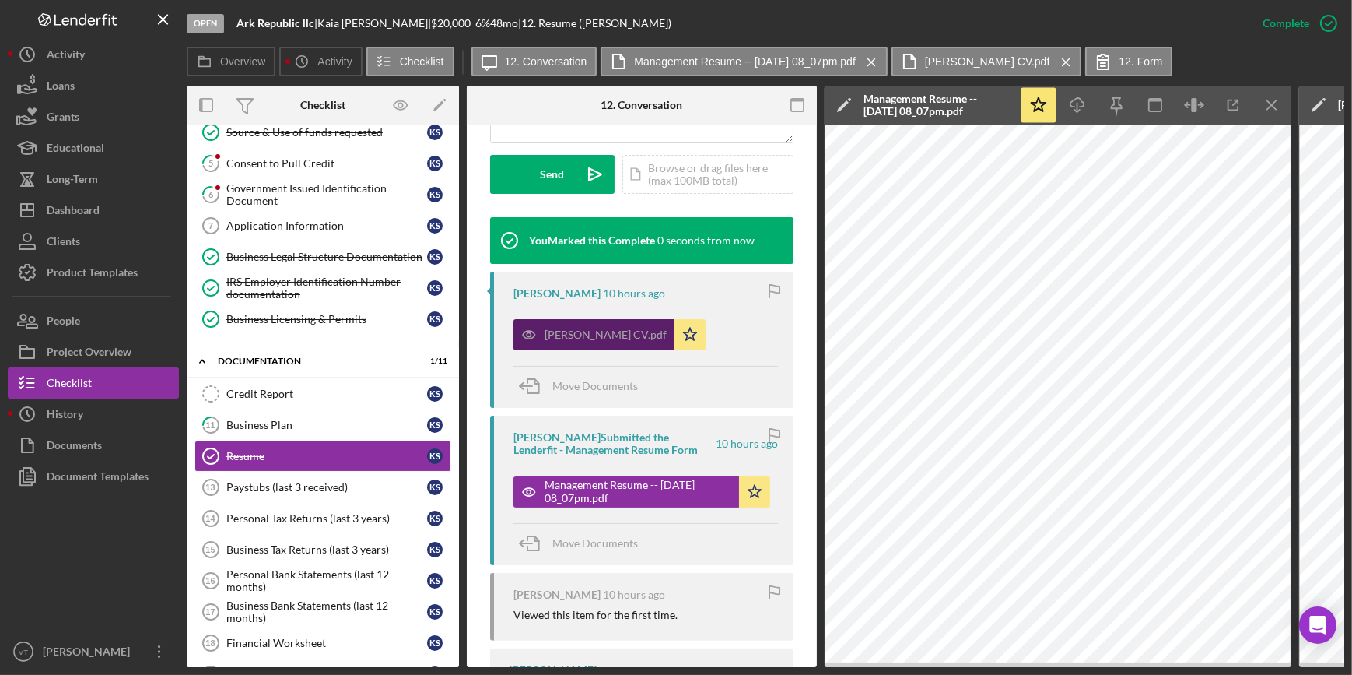
click at [600, 342] on div "[PERSON_NAME] CV.pdf" at bounding box center [594, 334] width 161 height 31
click at [594, 334] on div "[PERSON_NAME] CV.pdf" at bounding box center [606, 334] width 122 height 12
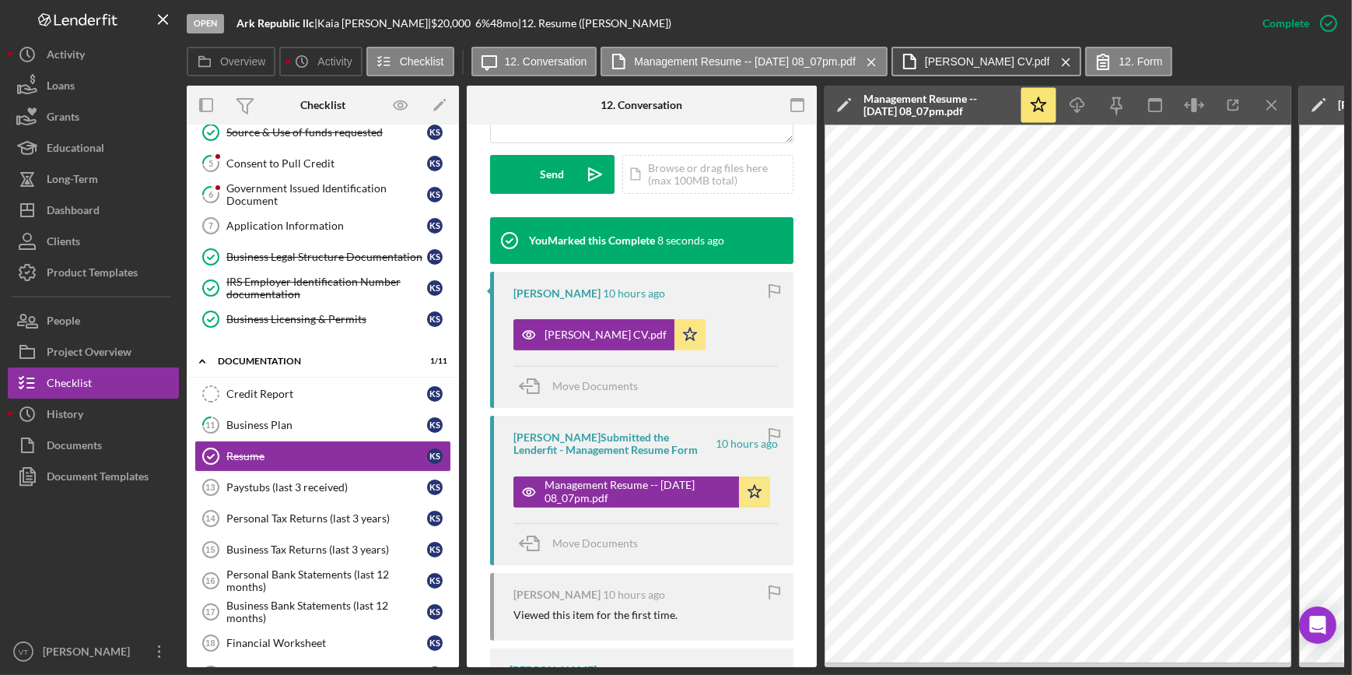
click at [975, 56] on label "[PERSON_NAME] CV.pdf" at bounding box center [987, 61] width 125 height 12
